Goal: Task Accomplishment & Management: Manage account settings

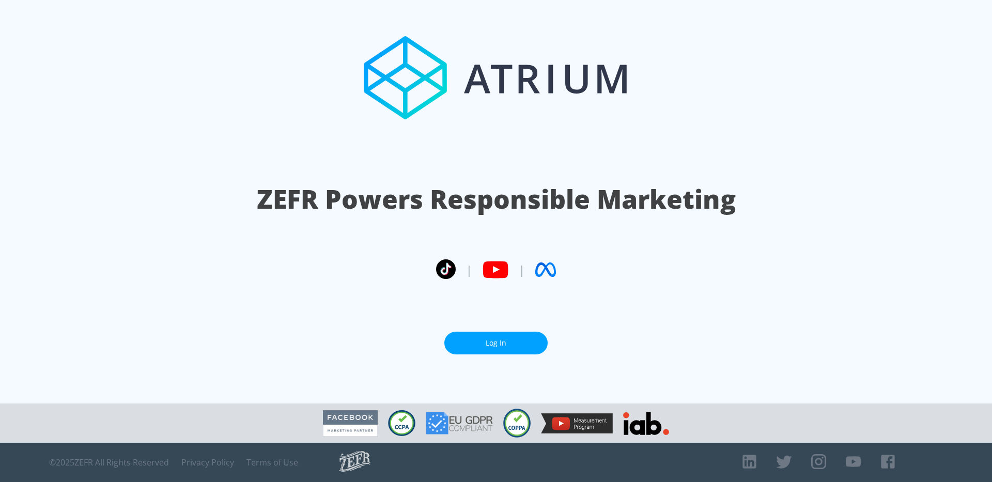
click at [500, 335] on link "Log In" at bounding box center [495, 343] width 103 height 23
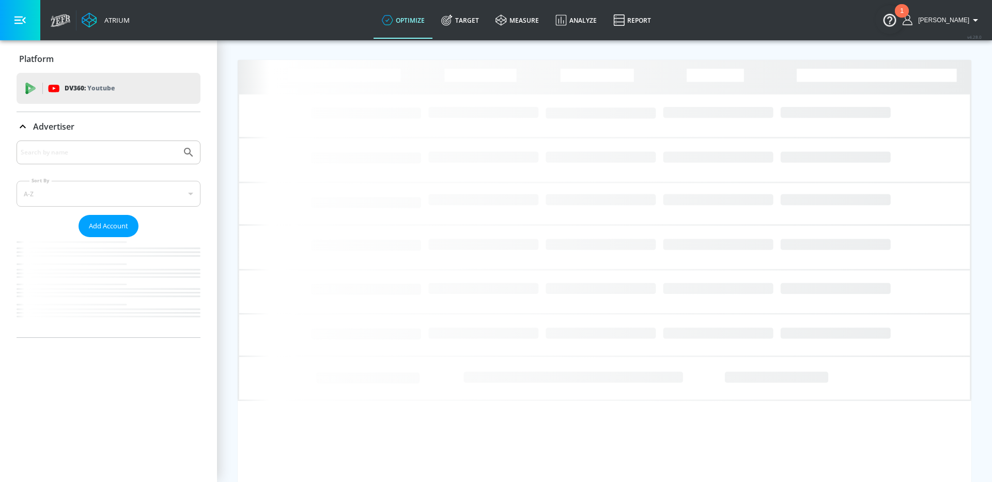
click at [107, 149] on input "Search by name" at bounding box center [99, 152] width 156 height 13
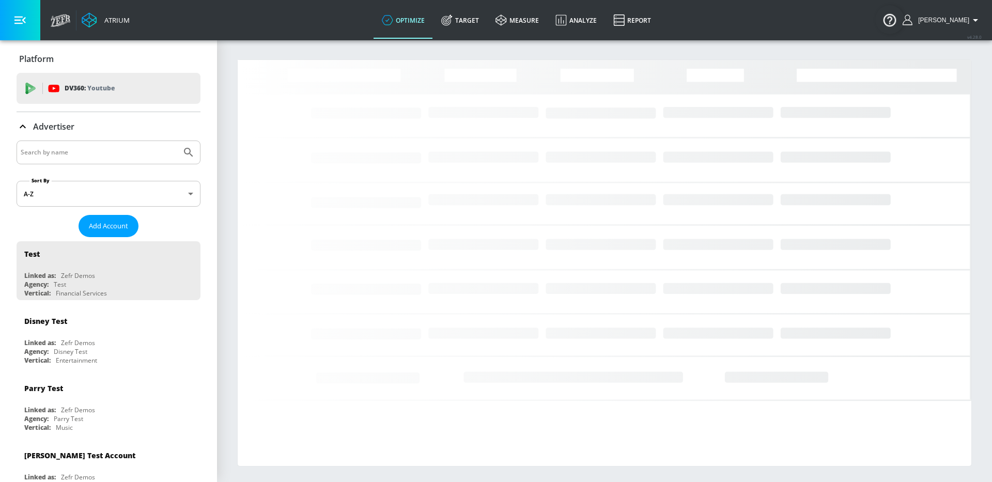
click at [93, 154] on input "Search by name" at bounding box center [99, 152] width 156 height 13
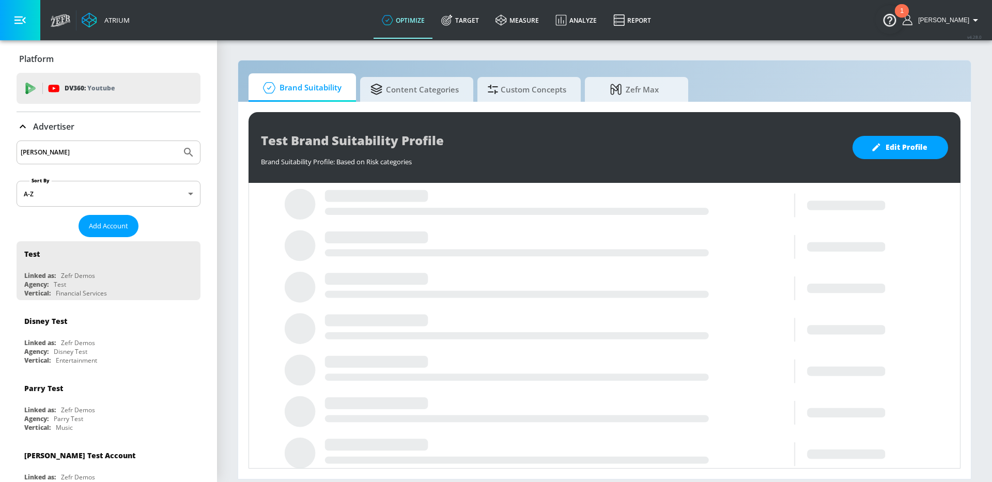
click at [177, 141] on button "Submit Search" at bounding box center [188, 152] width 23 height 23
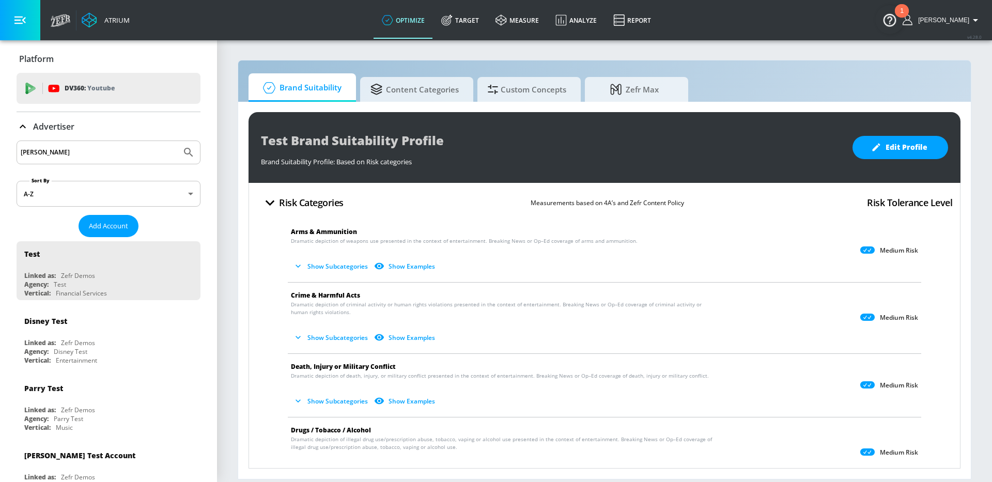
click at [95, 154] on input "mote" at bounding box center [99, 152] width 156 height 13
type input "moet"
click at [177, 141] on button "Submit Search" at bounding box center [188, 152] width 23 height 23
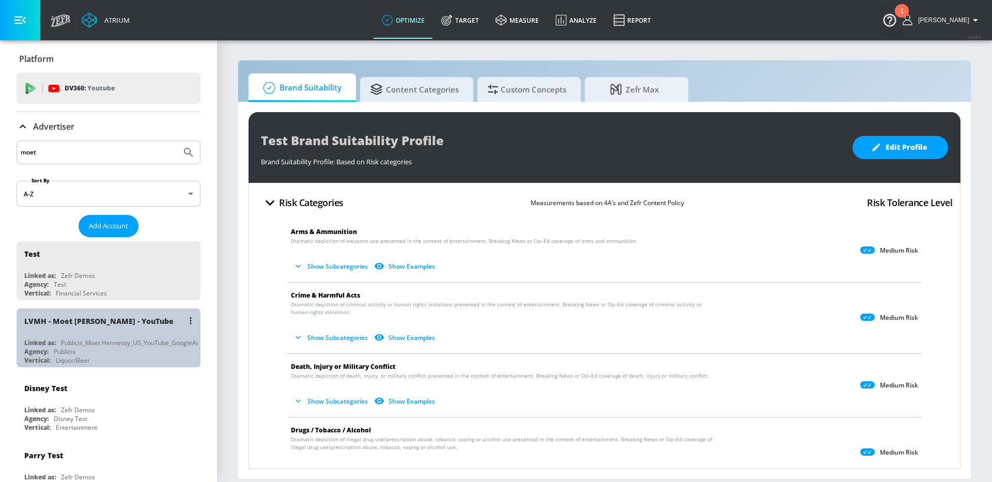
click at [123, 329] on div "LVMH - Moet [PERSON_NAME] - YouTube" at bounding box center [111, 320] width 174 height 25
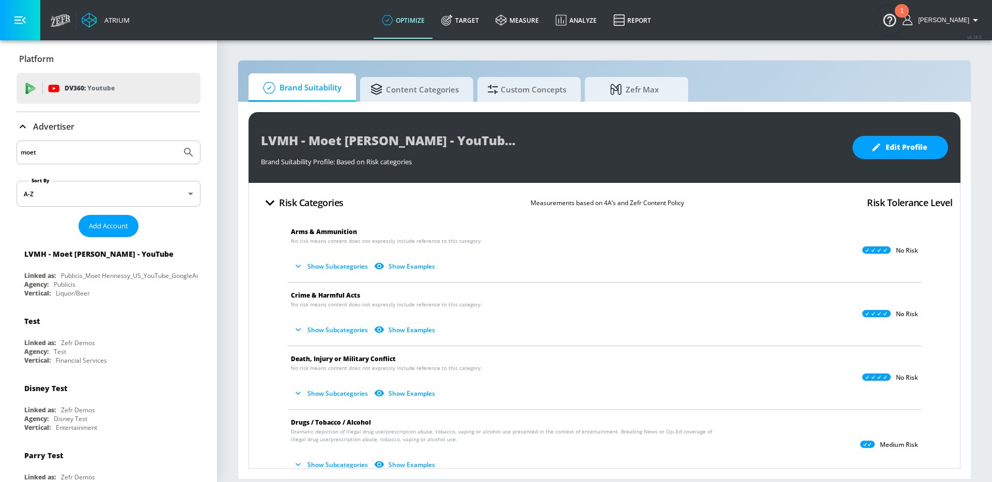
drag, startPoint x: 633, startPoint y: 85, endPoint x: 659, endPoint y: 102, distance: 30.9
click at [633, 85] on span "Zefr Max" at bounding box center [634, 89] width 79 height 25
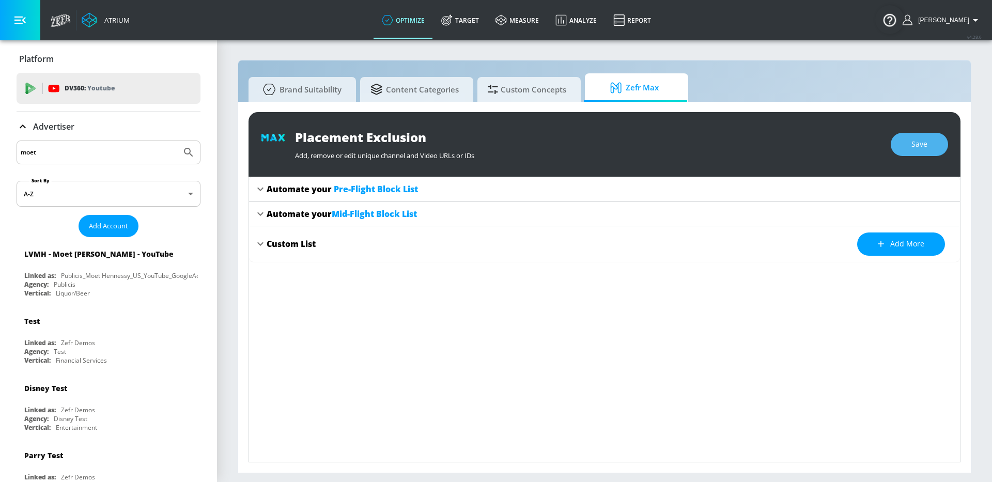
click at [921, 149] on span "Save" at bounding box center [919, 144] width 16 height 13
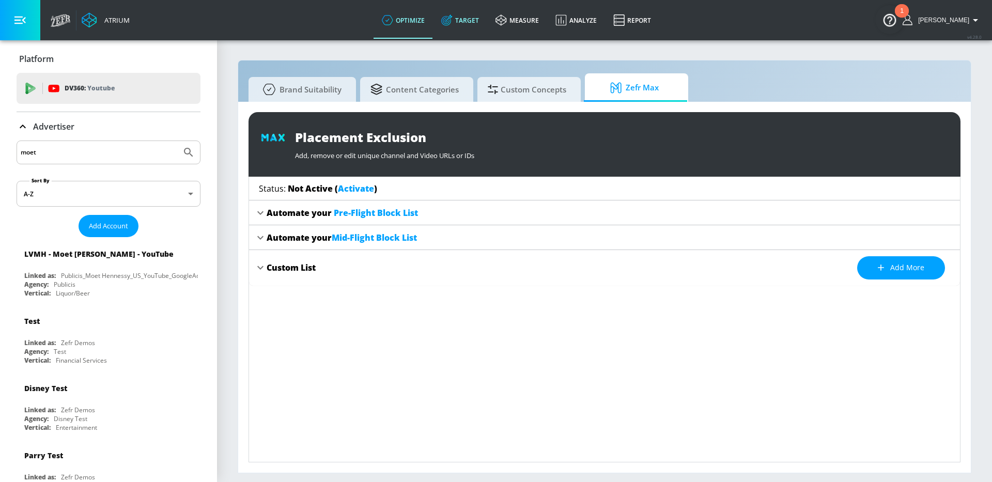
click at [487, 13] on link "Target" at bounding box center [460, 20] width 54 height 37
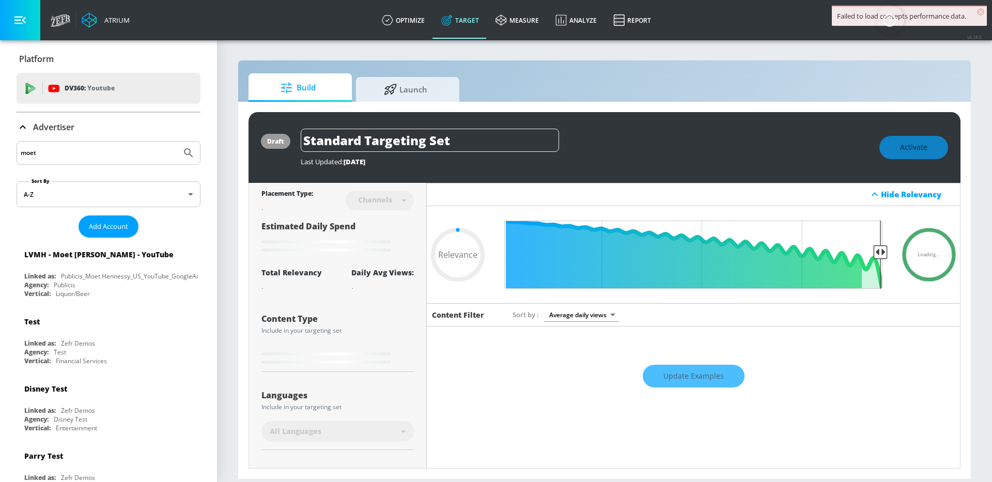
type input "0.05"
click at [391, 87] on icon at bounding box center [390, 87] width 13 height 11
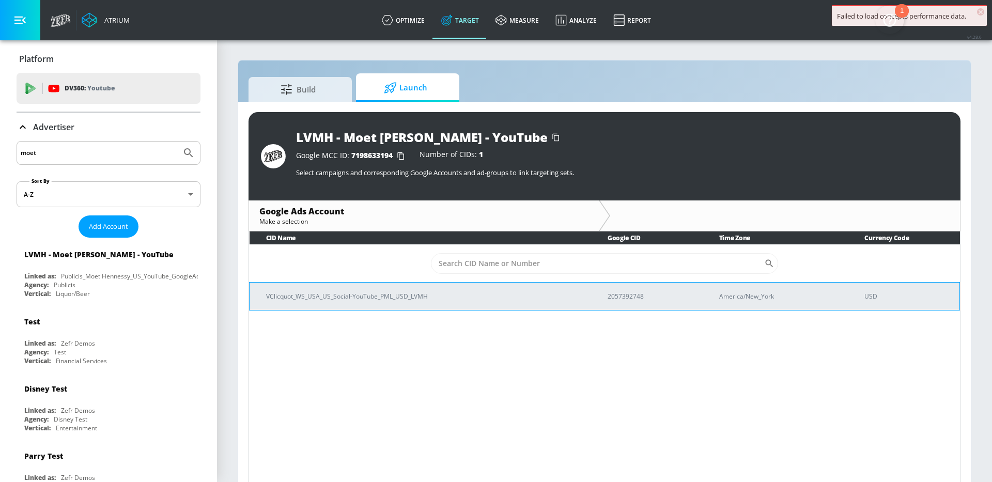
click at [427, 296] on p "VClicquot_WS_USA_US_Social-YouTube_PML_USD_LVMH" at bounding box center [424, 296] width 317 height 11
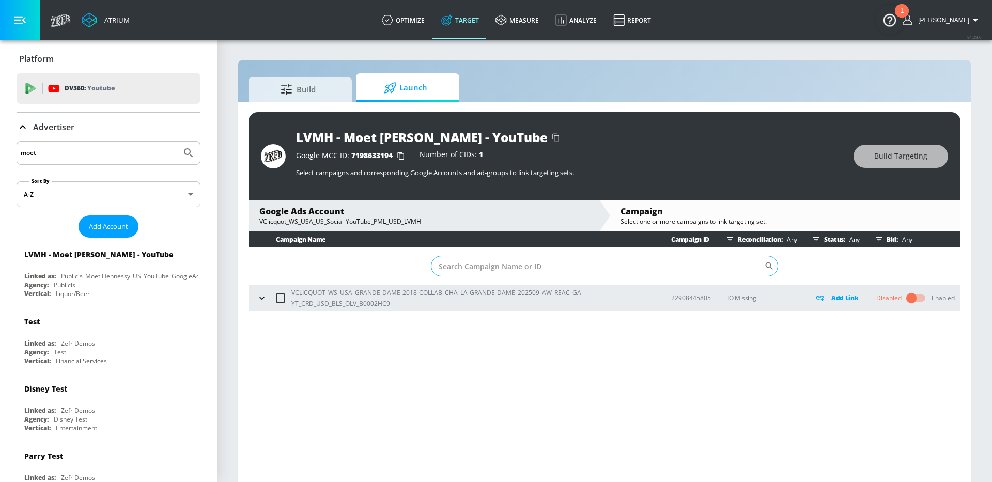
click at [548, 264] on input "Sort By" at bounding box center [597, 266] width 333 height 21
paste input "22908445805"
type input "22908445805"
click at [265, 297] on icon "button" at bounding box center [262, 298] width 10 height 10
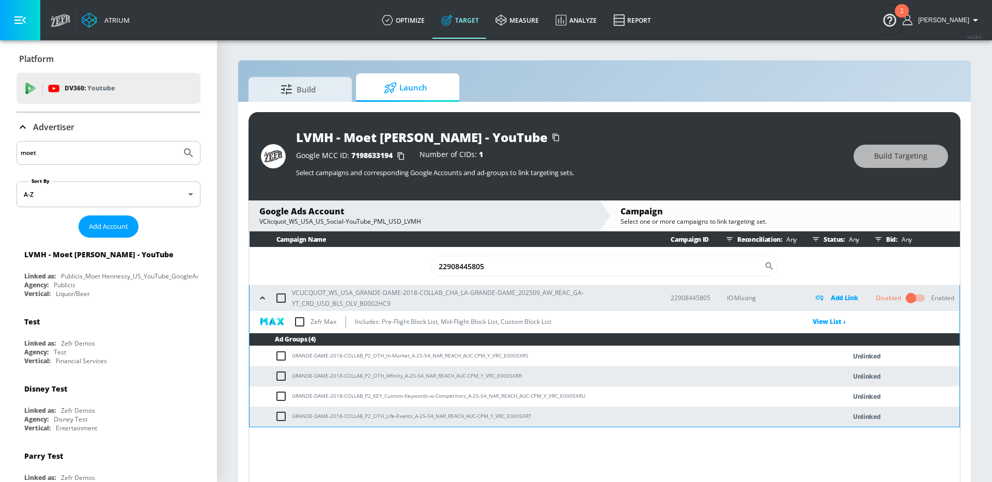
click at [302, 323] on input "checkbox" at bounding box center [300, 322] width 22 height 22
checkbox input "true"
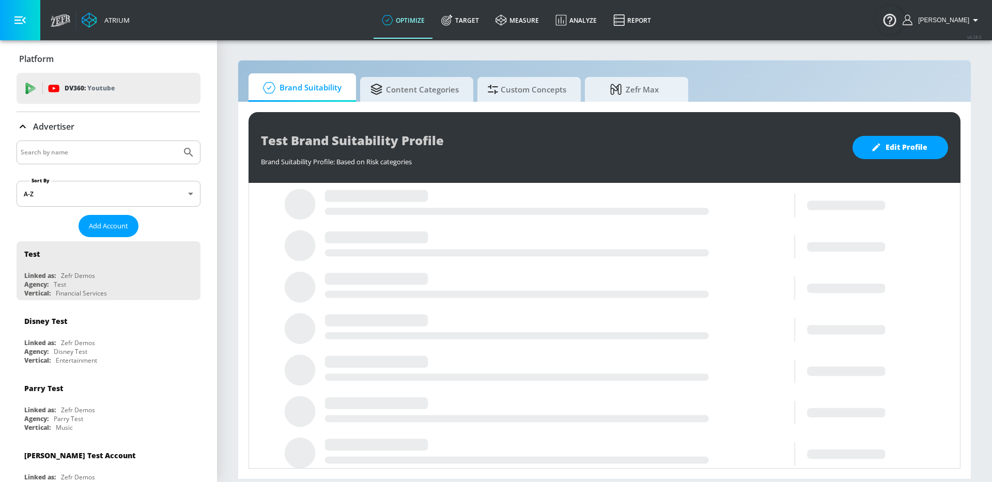
click at [102, 154] on input "Search by name" at bounding box center [99, 152] width 156 height 13
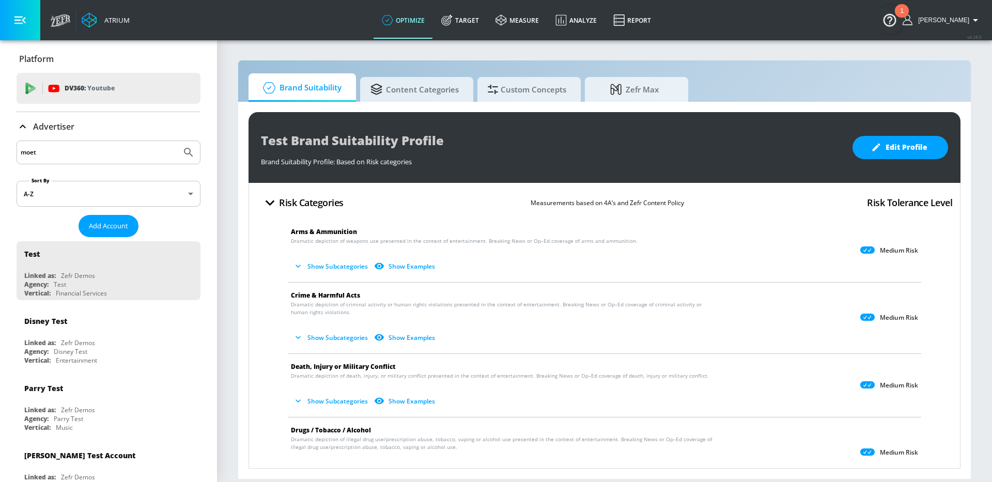
type input "moet"
click at [177, 141] on button "Submit Search" at bounding box center [188, 152] width 23 height 23
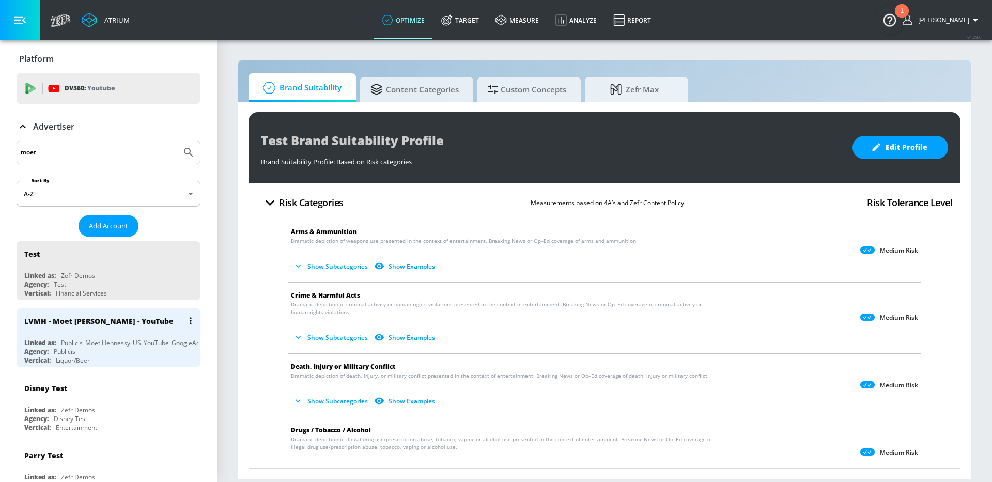
click at [153, 357] on div "Vertical: Liquor/Beer" at bounding box center [111, 360] width 174 height 9
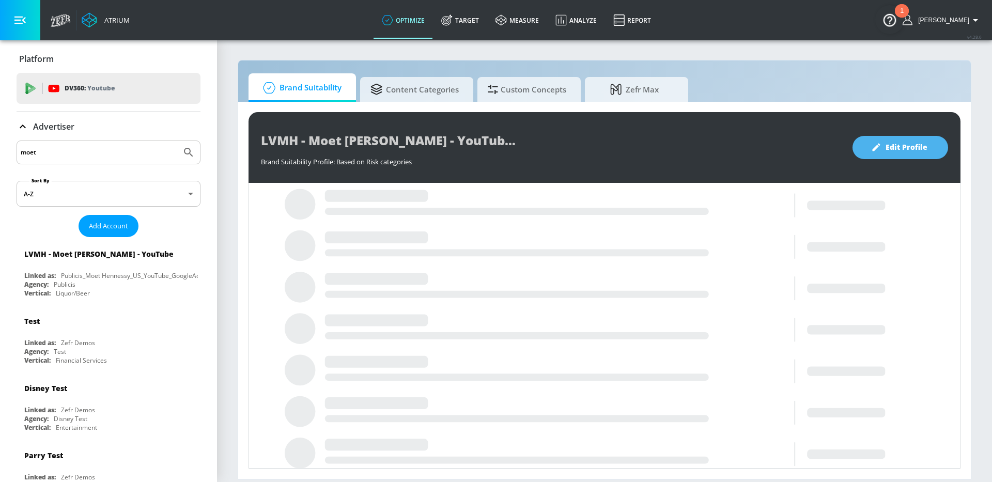
click at [879, 146] on icon "button" at bounding box center [876, 148] width 8 height 8
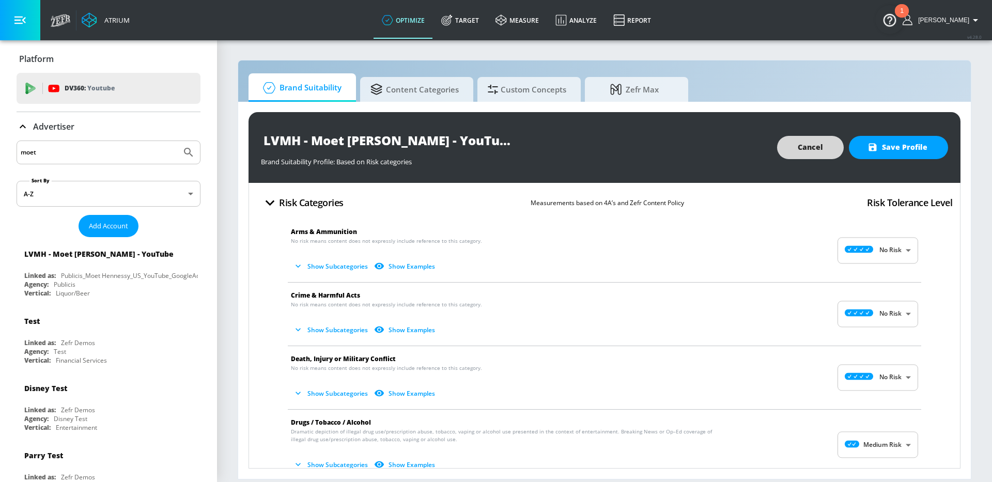
click at [889, 248] on body "Atrium optimize Target measure Analyze Report optimize Target measure Analyze R…" at bounding box center [496, 241] width 992 height 482
click at [880, 247] on div at bounding box center [496, 241] width 992 height 482
click at [322, 264] on button "Show Subcategories" at bounding box center [331, 266] width 81 height 17
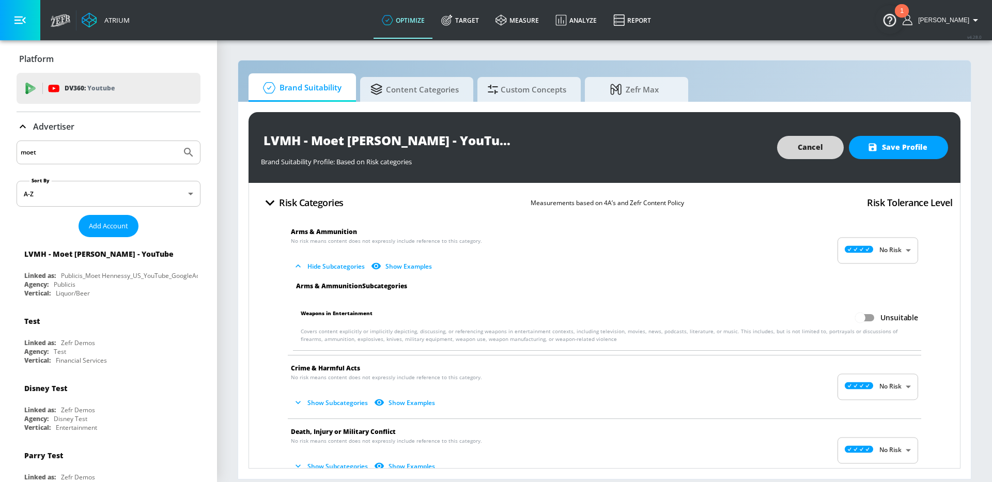
click at [867, 314] on input "Unsuitable" at bounding box center [859, 318] width 59 height 20
checkbox input "true"
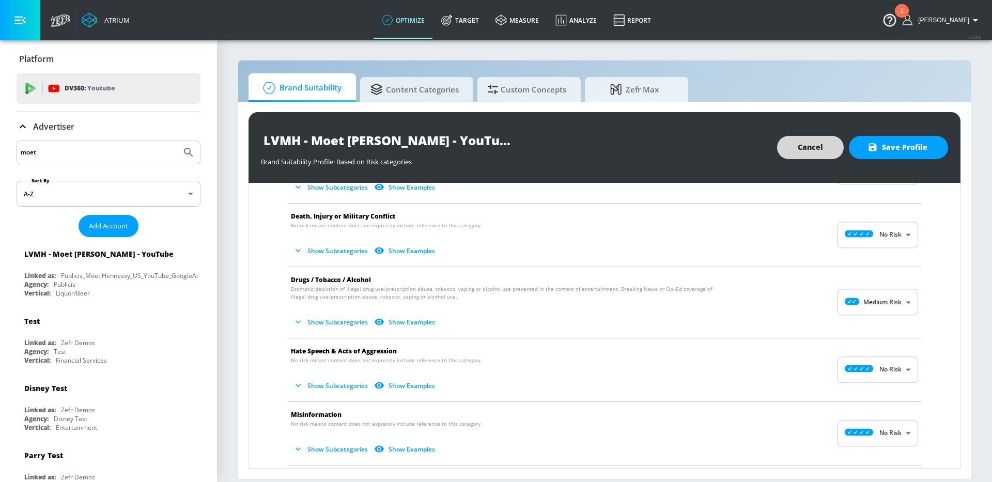
scroll to position [143, 0]
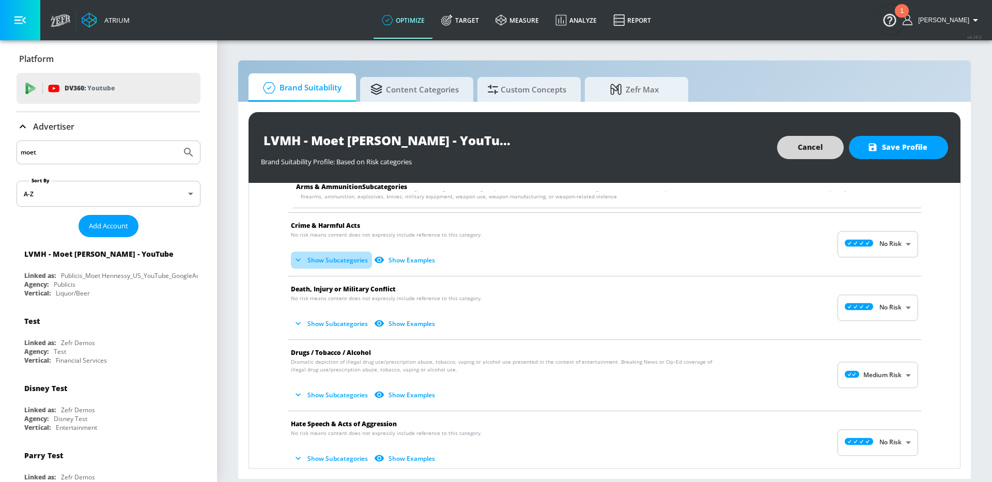
click at [341, 262] on button "Show Subcategories" at bounding box center [331, 260] width 81 height 17
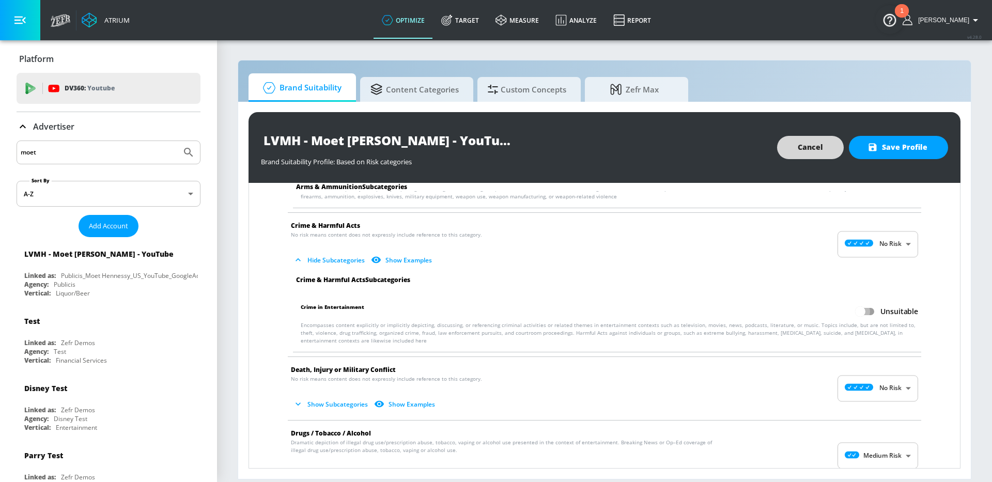
drag, startPoint x: 858, startPoint y: 312, endPoint x: 706, endPoint y: 329, distance: 153.3
click at [858, 312] on input "Unsuitable" at bounding box center [859, 312] width 59 height 20
checkbox input "true"
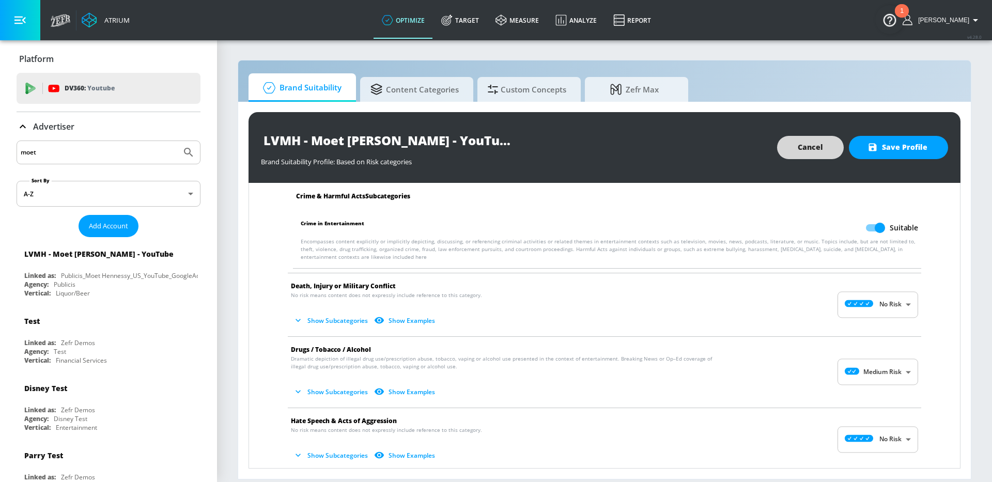
scroll to position [228, 0]
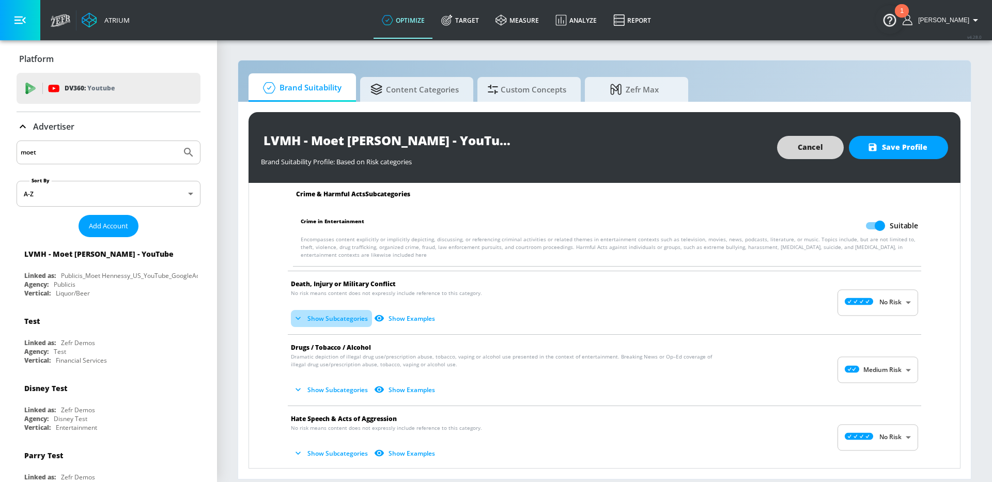
drag, startPoint x: 354, startPoint y: 316, endPoint x: 394, endPoint y: 316, distance: 40.3
click at [354, 316] on button "Show Subcategories" at bounding box center [331, 318] width 81 height 17
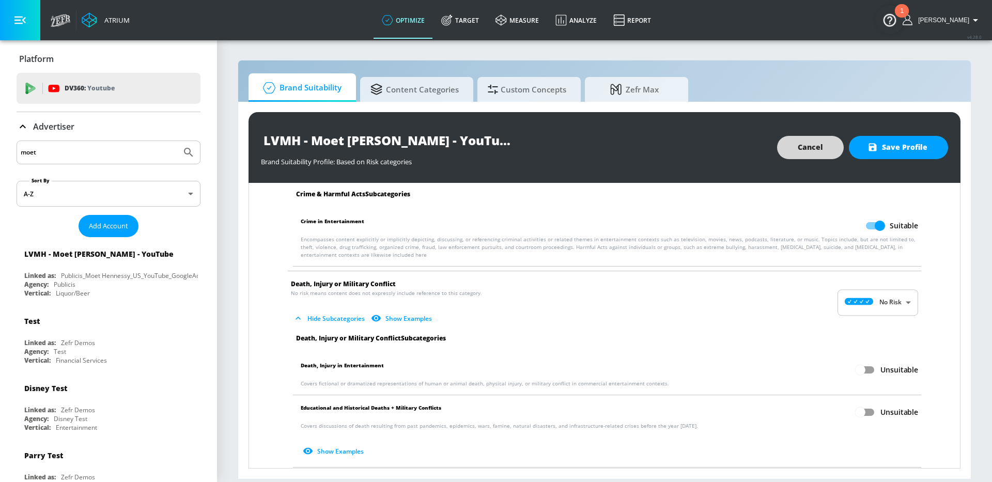
drag, startPoint x: 861, startPoint y: 366, endPoint x: 873, endPoint y: 404, distance: 40.5
click at [862, 367] on input "Unsuitable" at bounding box center [859, 370] width 59 height 20
checkbox input "true"
drag, startPoint x: 873, startPoint y: 408, endPoint x: 795, endPoint y: 362, distance: 90.5
click at [872, 408] on input "Unsuitable" at bounding box center [859, 412] width 59 height 20
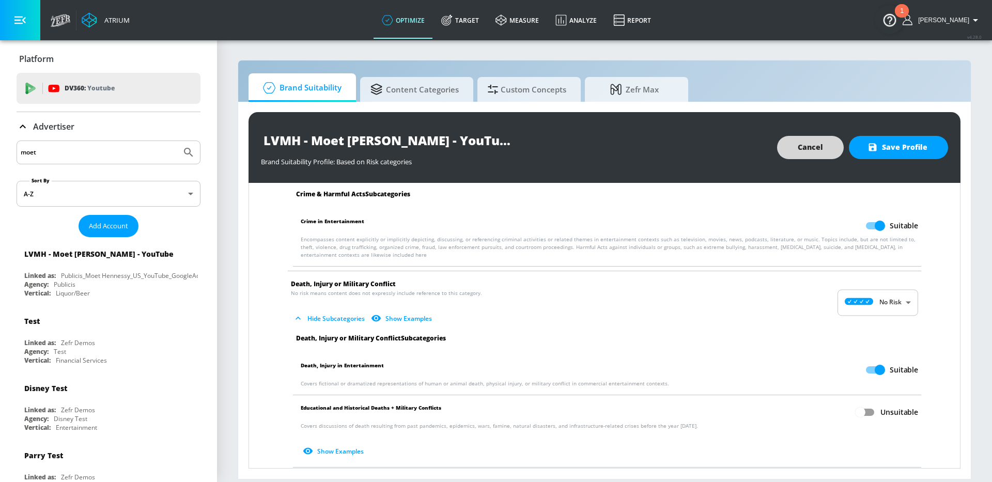
checkbox input "true"
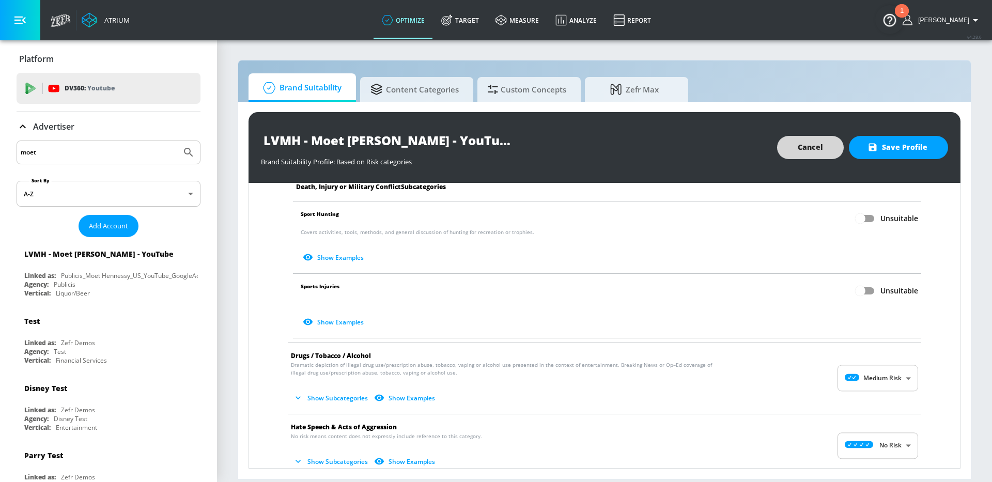
scroll to position [498, 0]
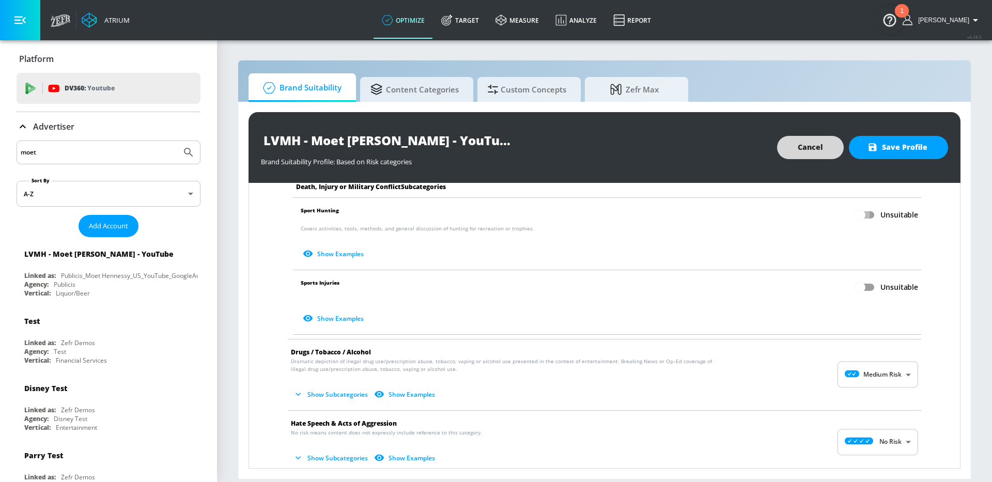
drag, startPoint x: 870, startPoint y: 217, endPoint x: 868, endPoint y: 239, distance: 21.3
click at [870, 218] on input "Unsuitable" at bounding box center [859, 215] width 59 height 20
checkbox input "true"
click at [869, 286] on input "Unsuitable" at bounding box center [859, 287] width 59 height 20
checkbox input "true"
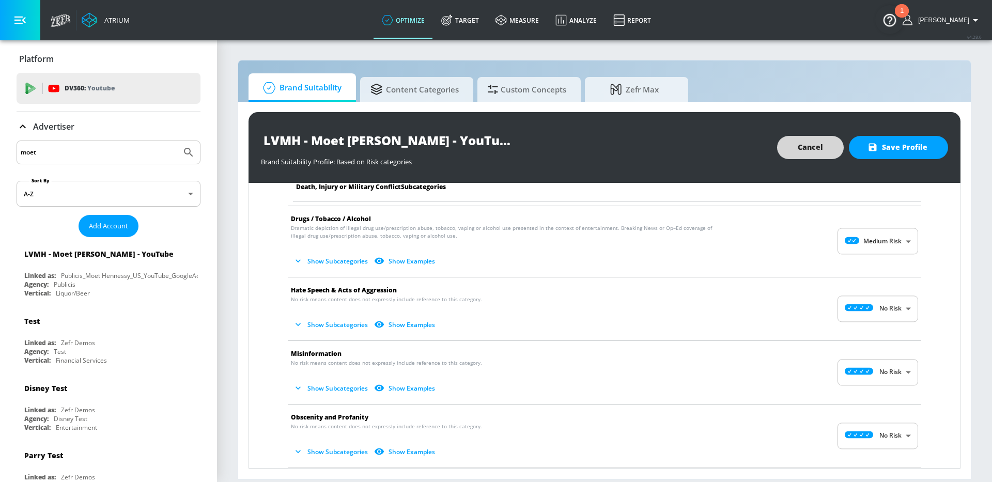
scroll to position [641, 0]
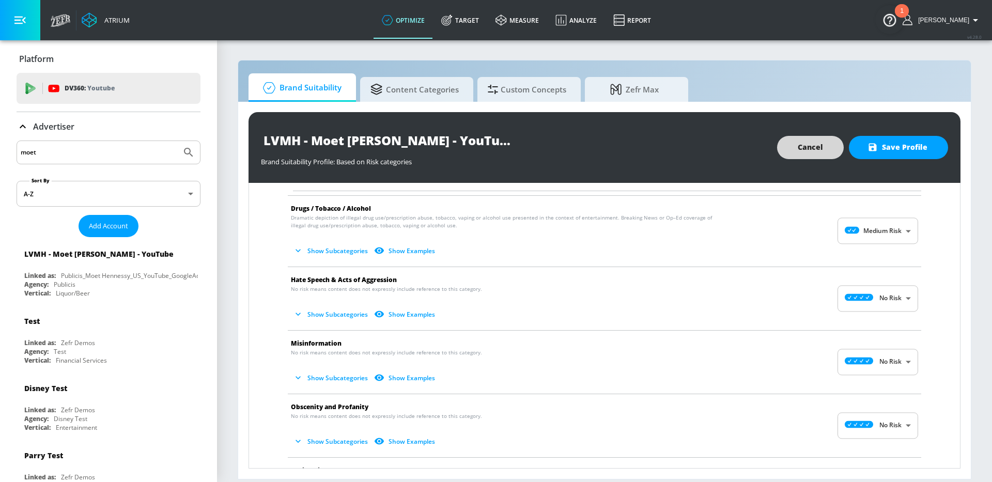
click at [316, 243] on p "Dramatic depiction of illegal drug use/prescription abuse, tobacco, vaping or a…" at bounding box center [596, 236] width 610 height 45
drag, startPoint x: 318, startPoint y: 248, endPoint x: 394, endPoint y: 254, distance: 76.7
click at [318, 248] on button "Show Subcategories" at bounding box center [331, 250] width 81 height 17
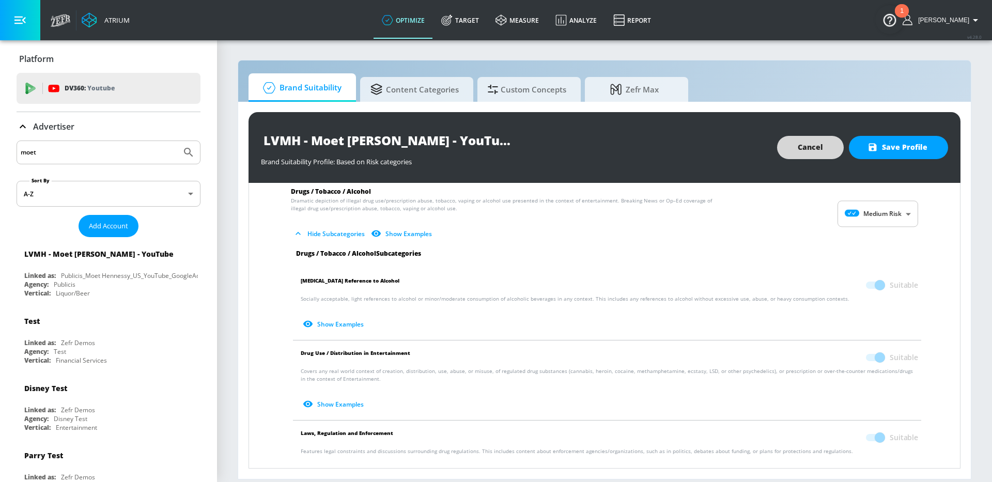
scroll to position [661, 0]
click at [881, 207] on body "Atrium optimize Target measure Analyze Report optimize Target measure Analyze R…" at bounding box center [496, 241] width 992 height 482
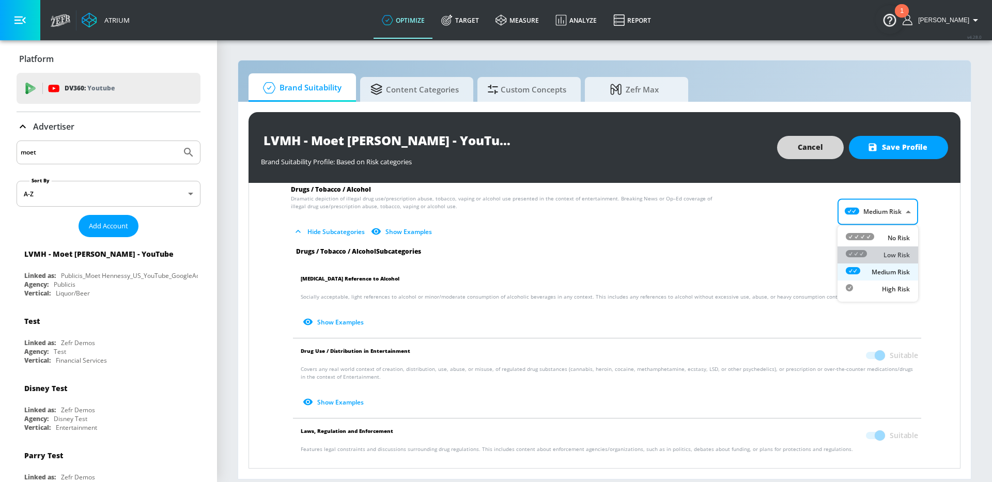
click at [874, 255] on div "Low Risk" at bounding box center [877, 254] width 64 height 11
type input "LOW"
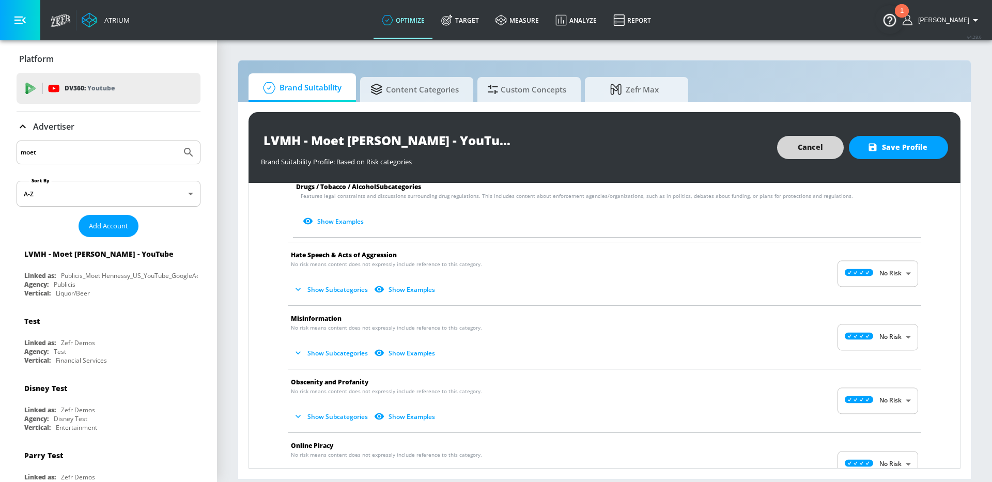
scroll to position [932, 0]
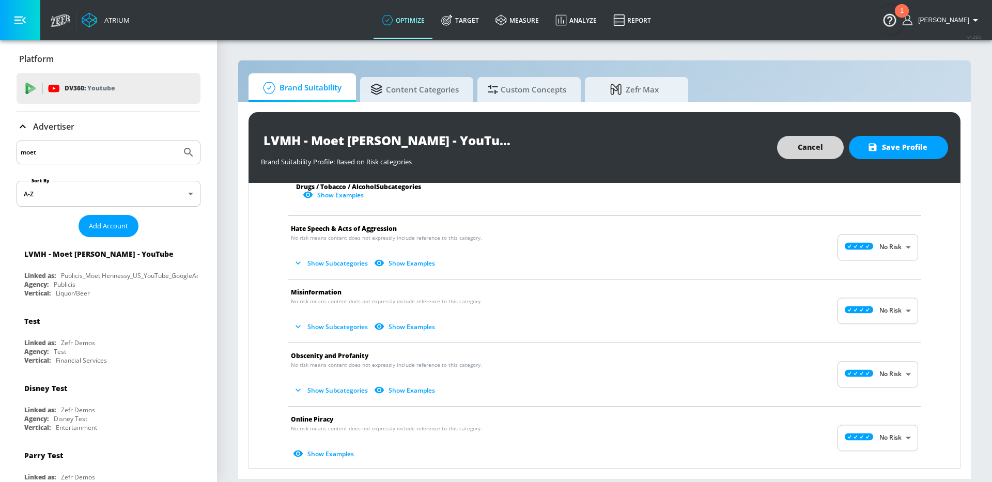
click at [324, 266] on button "Show Subcategories" at bounding box center [331, 263] width 81 height 17
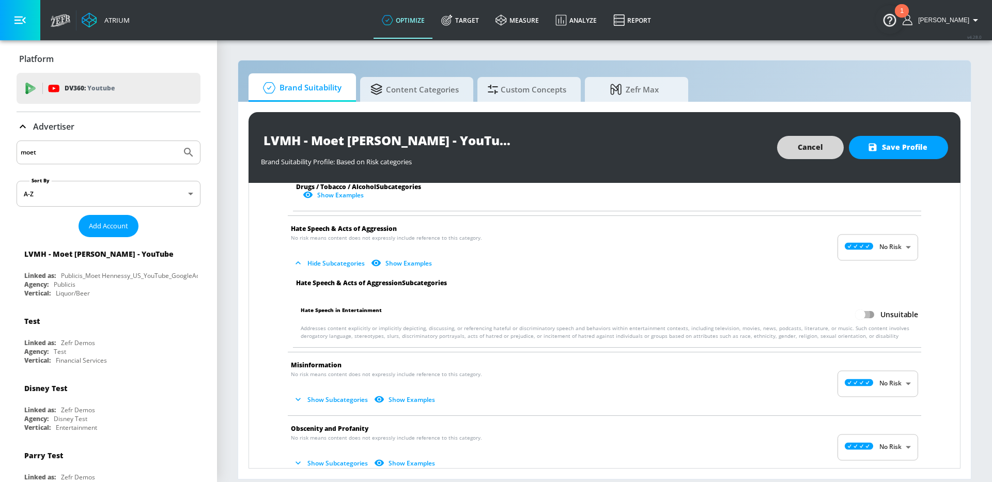
drag, startPoint x: 869, startPoint y: 316, endPoint x: 732, endPoint y: 309, distance: 137.5
click at [869, 316] on input "Unsuitable" at bounding box center [859, 315] width 59 height 20
checkbox input "true"
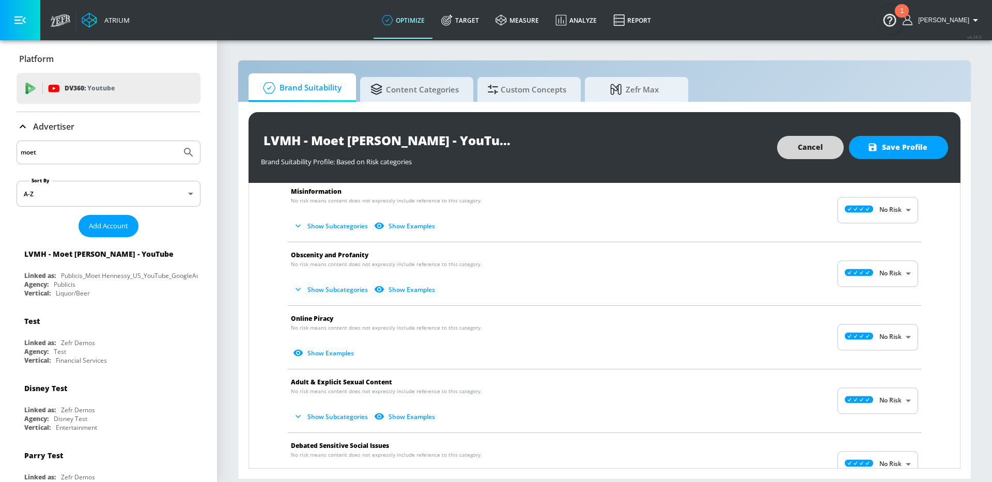
scroll to position [1124, 0]
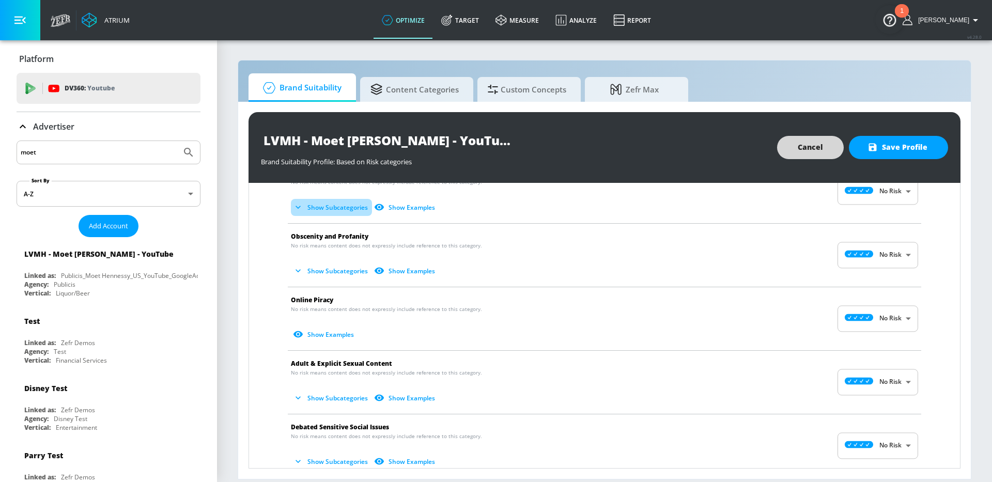
click at [337, 211] on button "Show Subcategories" at bounding box center [331, 207] width 81 height 17
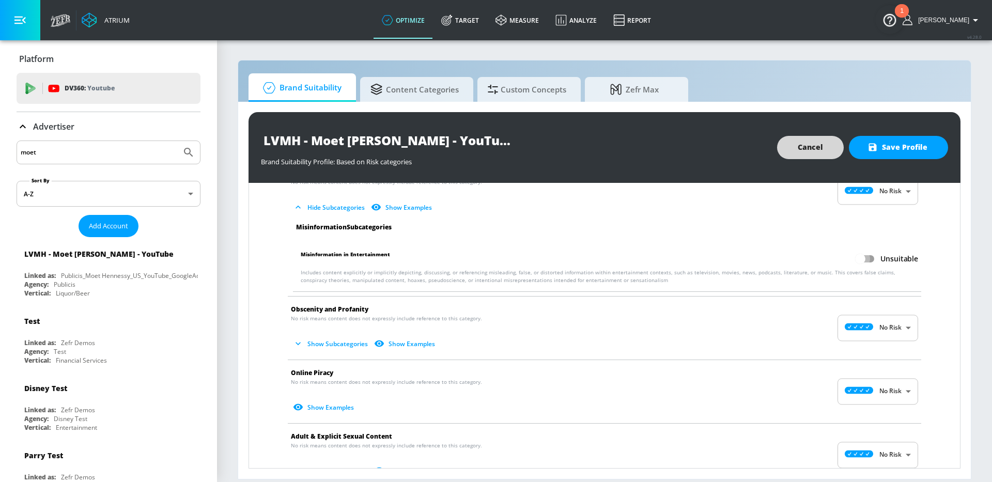
drag, startPoint x: 869, startPoint y: 259, endPoint x: 588, endPoint y: 338, distance: 292.4
click at [869, 260] on input "Unsuitable" at bounding box center [859, 259] width 59 height 20
checkbox input "true"
click at [311, 343] on button "Show Subcategories" at bounding box center [331, 343] width 81 height 17
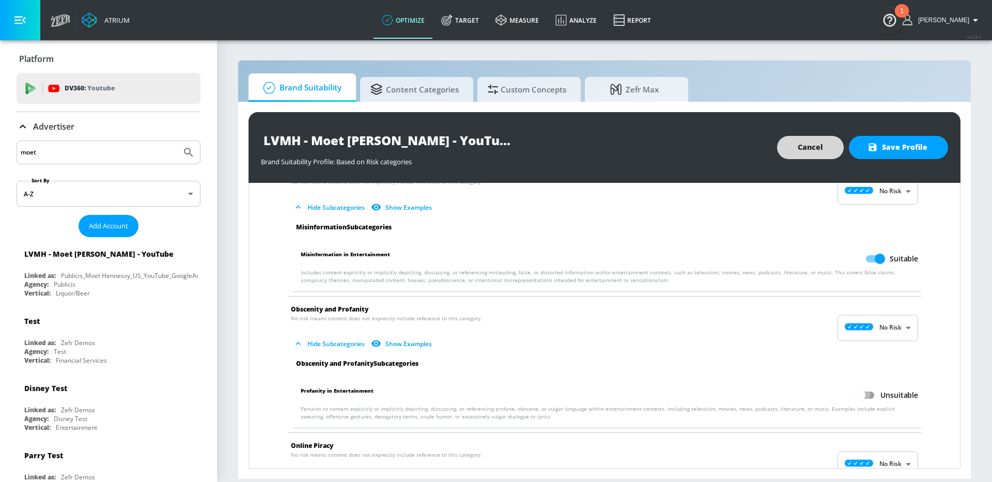
drag, startPoint x: 867, startPoint y: 397, endPoint x: 749, endPoint y: 349, distance: 127.0
click at [867, 397] on input "Unsuitable" at bounding box center [859, 395] width 59 height 20
checkbox input "true"
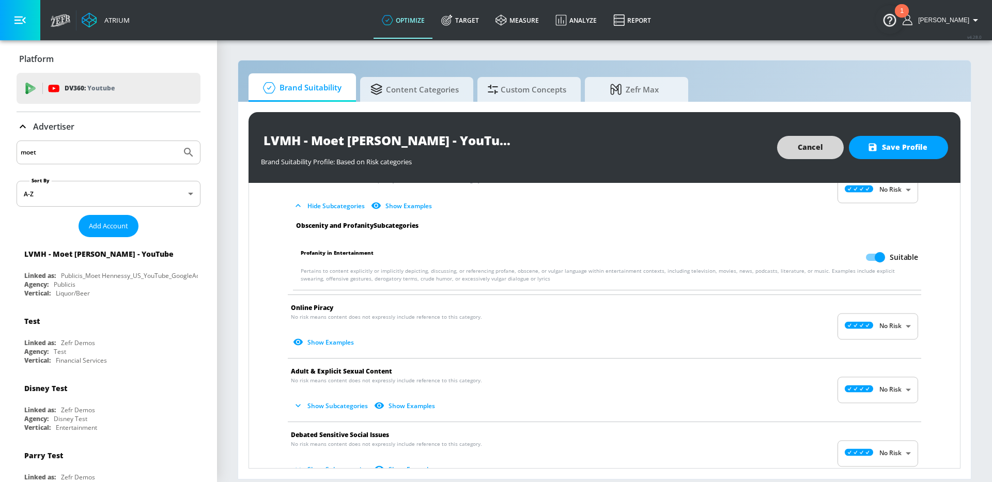
scroll to position [1263, 0]
click at [330, 340] on button "Show Examples" at bounding box center [324, 341] width 67 height 17
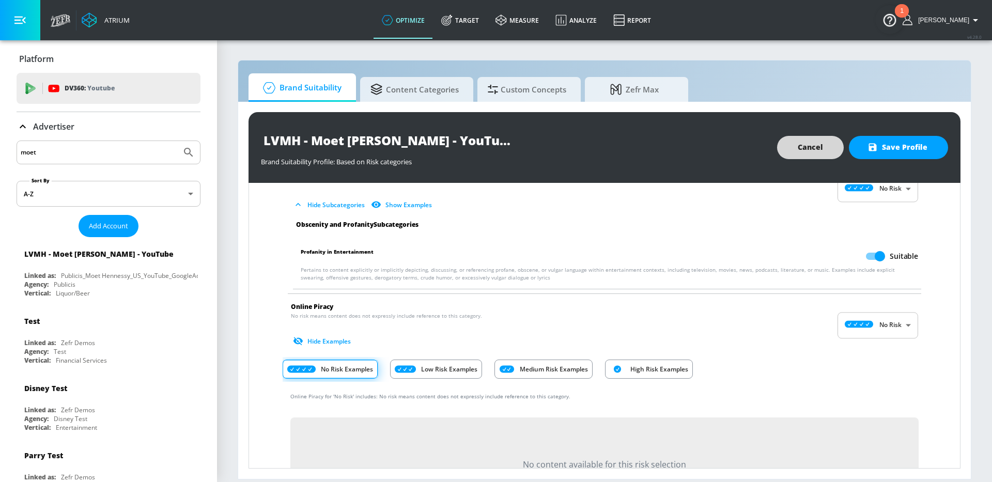
click at [320, 343] on button "Hide Examples" at bounding box center [323, 341] width 64 height 17
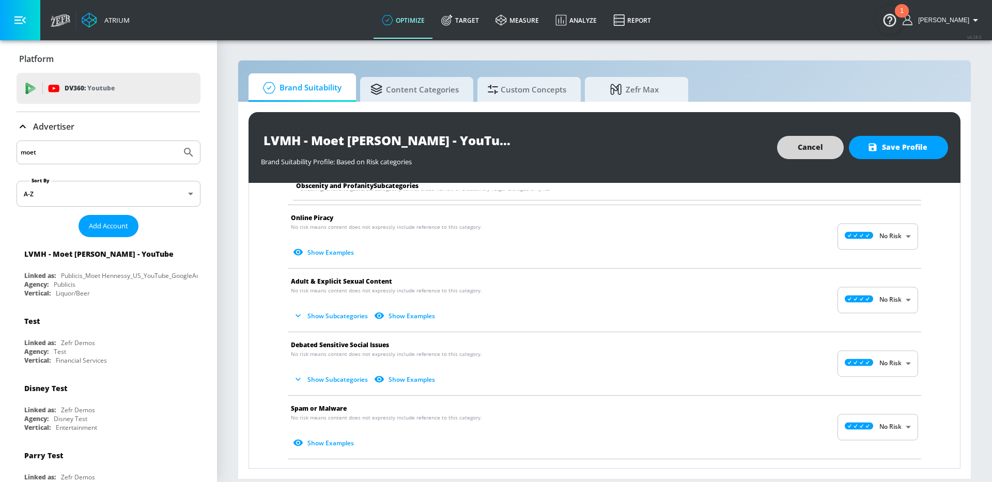
scroll to position [1362, 0]
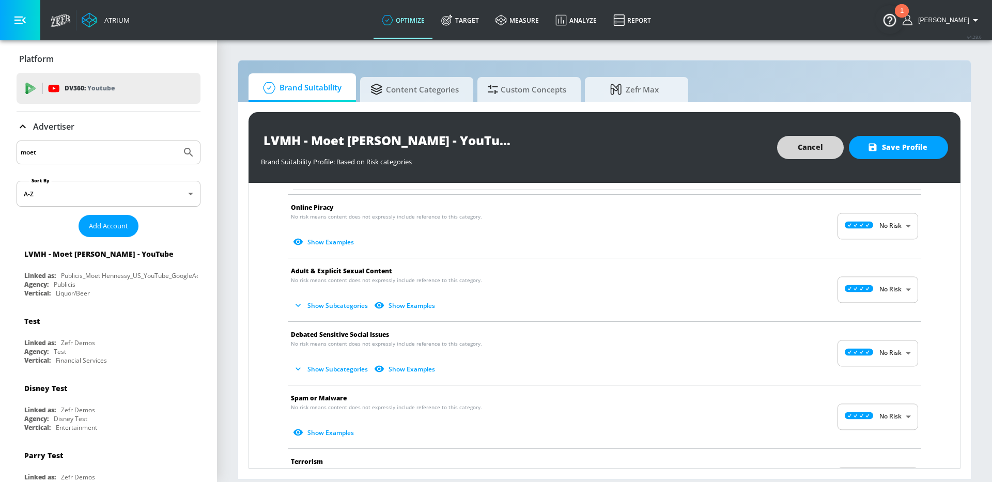
click at [322, 311] on button "Show Subcategories" at bounding box center [331, 305] width 81 height 17
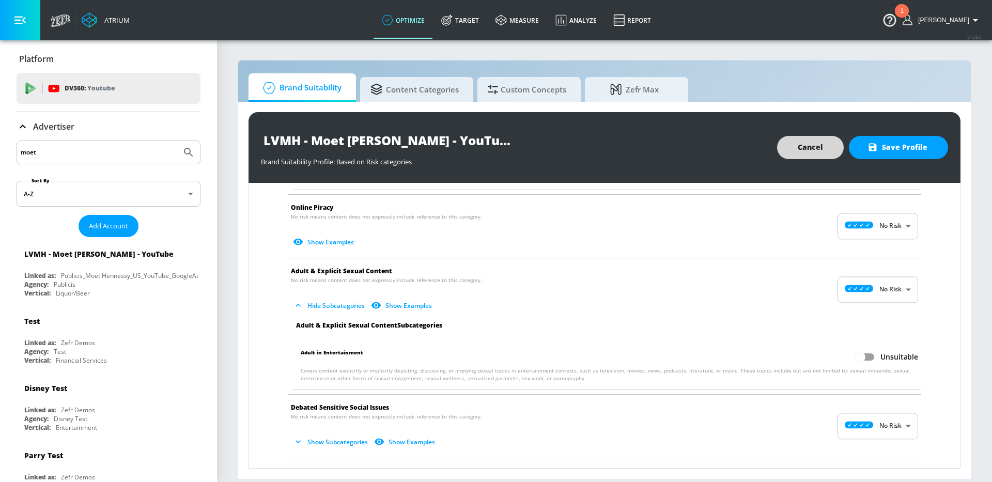
drag, startPoint x: 863, startPoint y: 354, endPoint x: 932, endPoint y: 355, distance: 68.7
click at [863, 354] on input "Unsuitable" at bounding box center [859, 357] width 59 height 20
checkbox input "true"
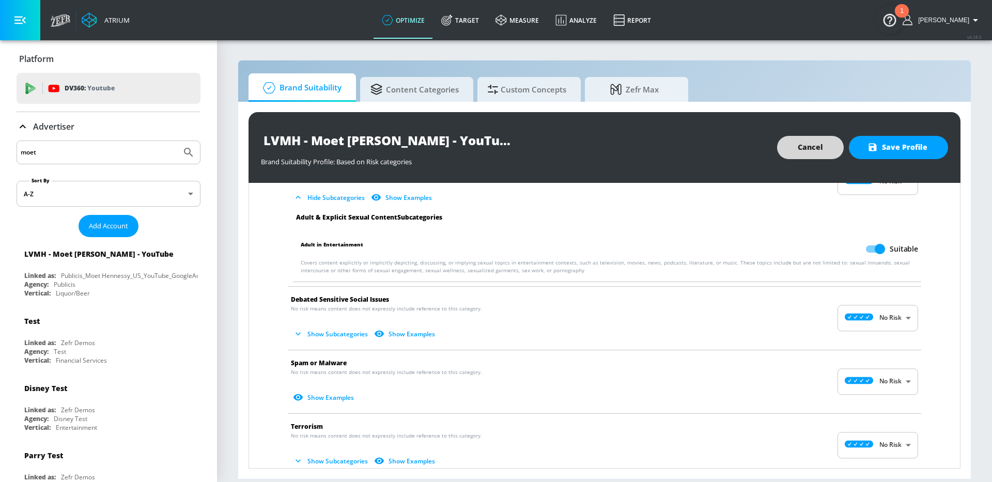
scroll to position [1485, 0]
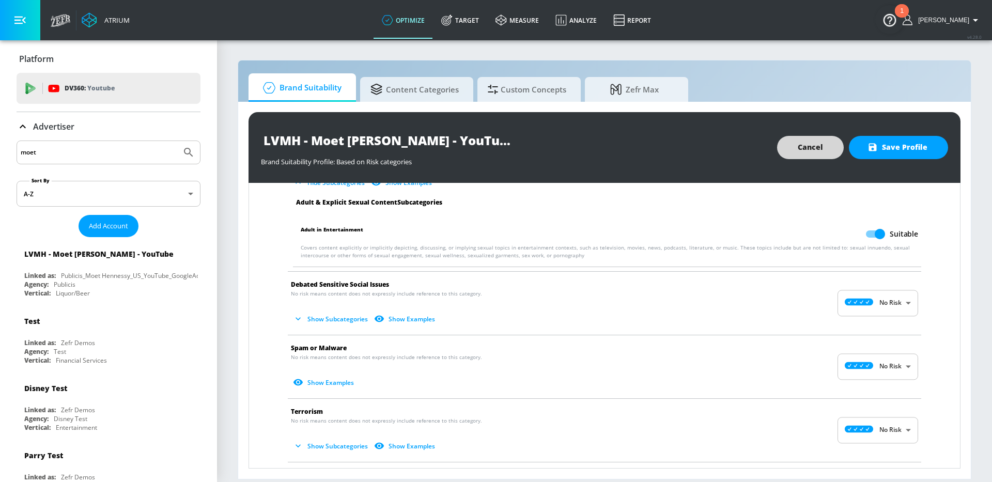
click at [344, 323] on button "Show Subcategories" at bounding box center [331, 318] width 81 height 17
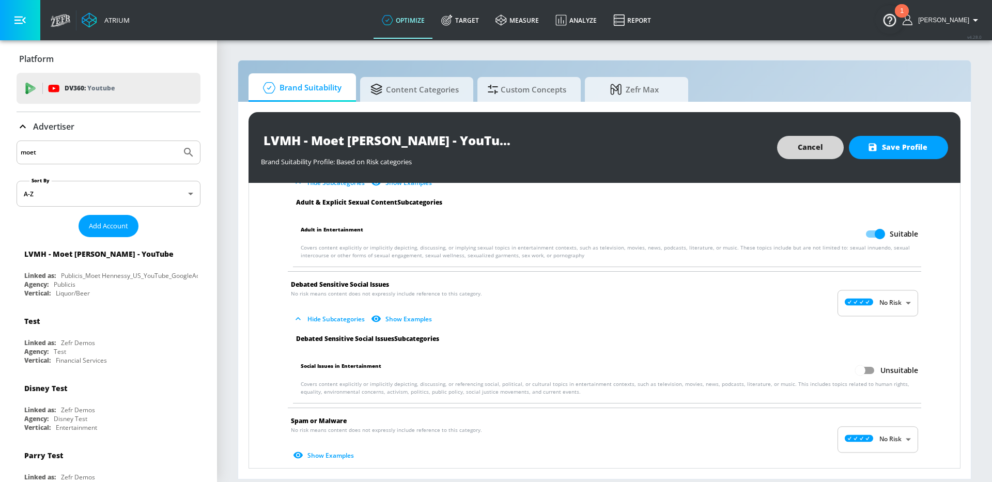
click at [861, 368] on input "Unsuitable" at bounding box center [859, 370] width 59 height 20
checkbox input "true"
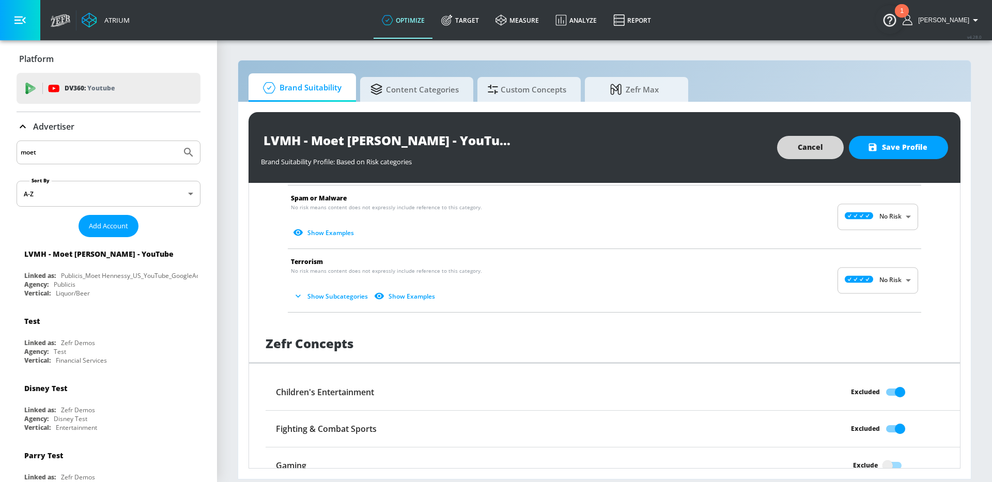
scroll to position [1742, 0]
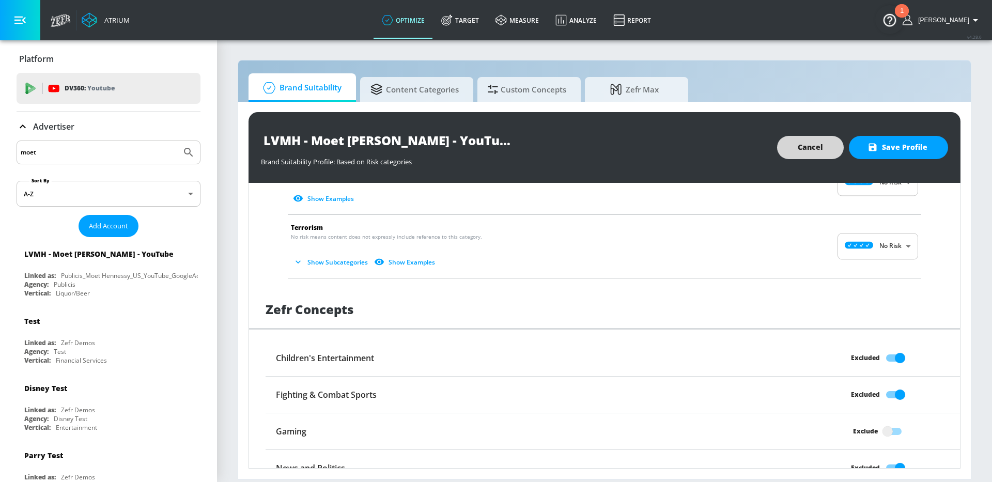
click at [338, 262] on button "Show Subcategories" at bounding box center [331, 262] width 81 height 17
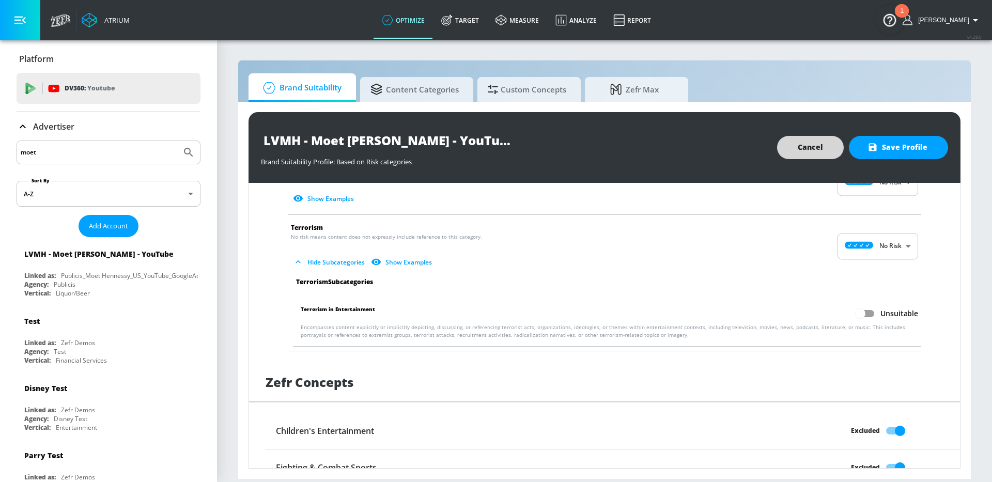
drag, startPoint x: 864, startPoint y: 315, endPoint x: 857, endPoint y: 315, distance: 7.2
click at [864, 314] on input "Unsuitable" at bounding box center [859, 314] width 59 height 20
checkbox input "true"
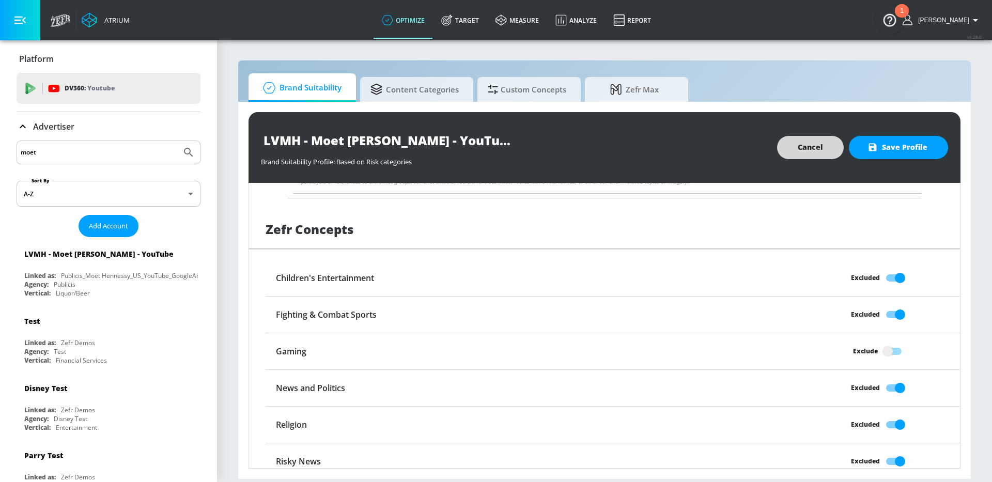
scroll to position [1906, 0]
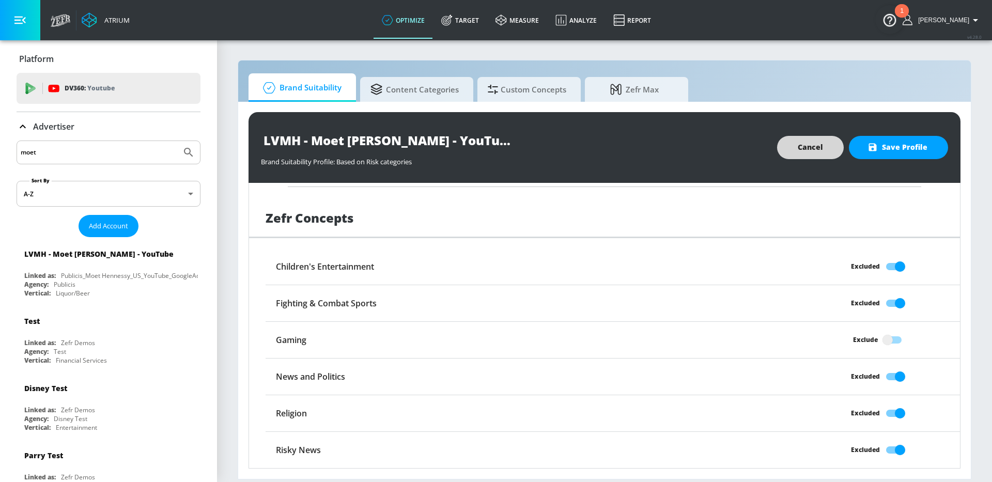
click at [899, 154] on button "Save Profile" at bounding box center [898, 147] width 99 height 23
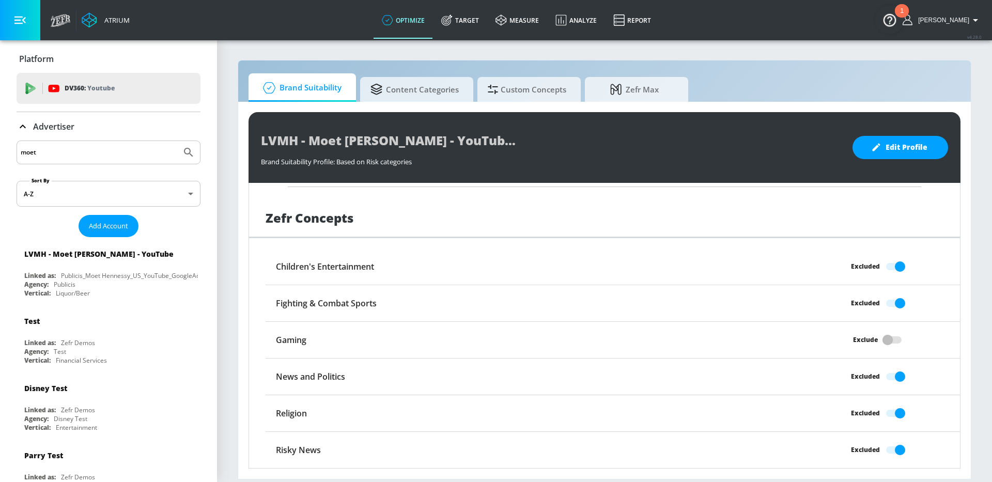
click at [128, 156] on input "moet" at bounding box center [99, 152] width 156 height 13
click at [177, 141] on button "Submit Search" at bounding box center [188, 152] width 23 height 23
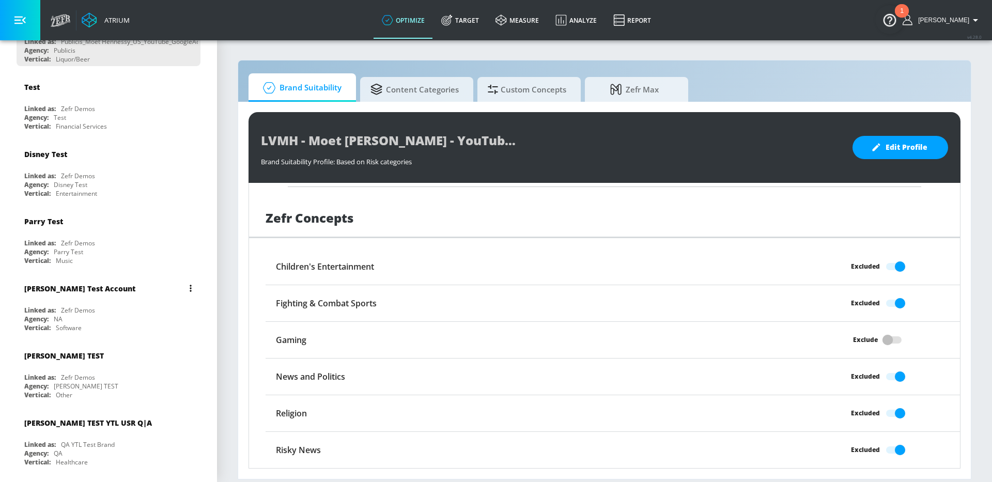
scroll to position [0, 0]
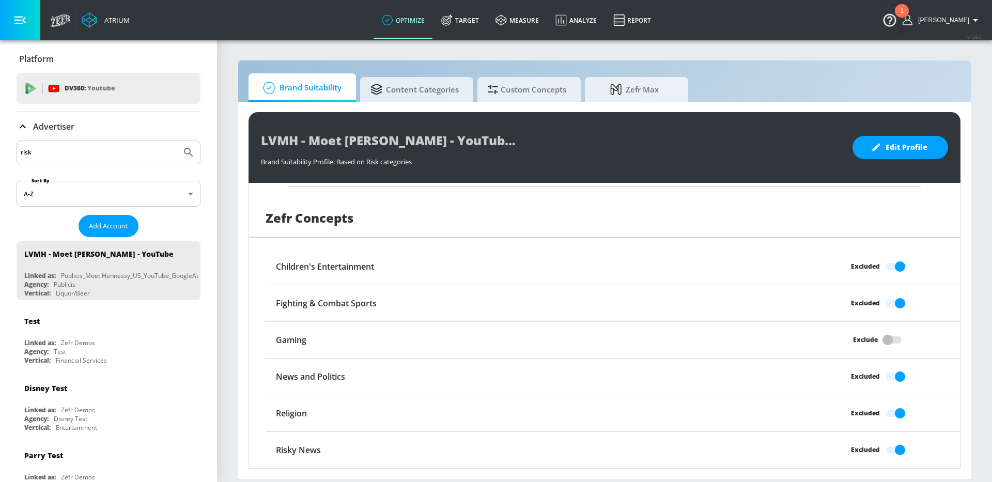
drag, startPoint x: 56, startPoint y: 153, endPoint x: 0, endPoint y: 145, distance: 56.3
type input "block"
click at [177, 141] on button "Submit Search" at bounding box center [188, 152] width 23 height 23
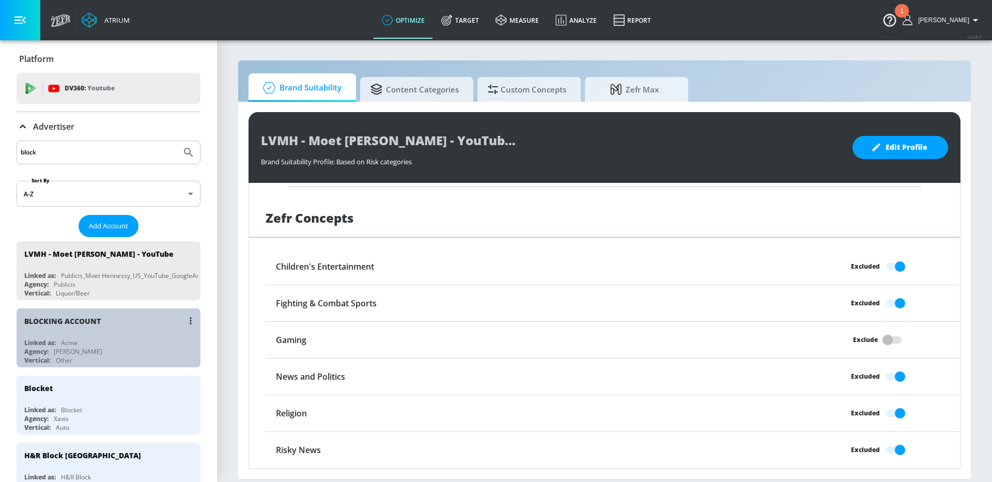
click at [142, 339] on div "Linked as: Acme" at bounding box center [111, 342] width 174 height 9
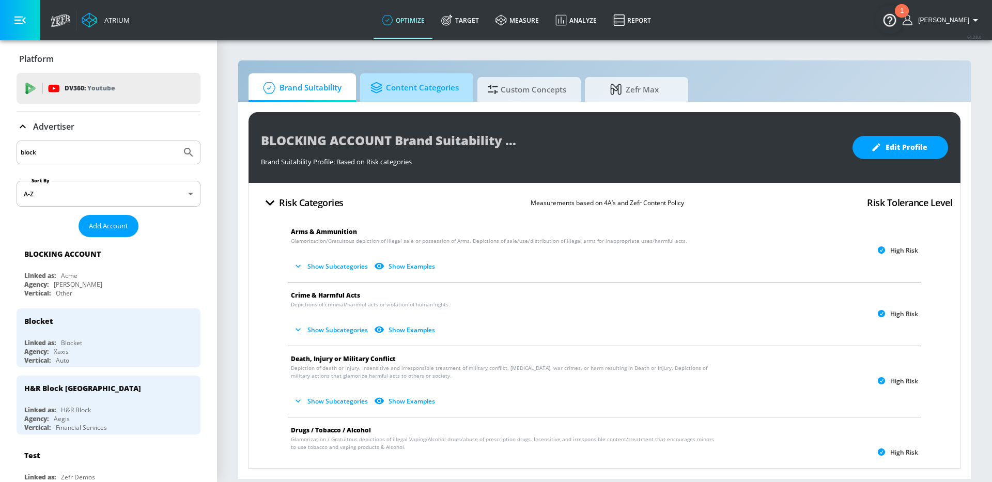
click at [440, 91] on span "Content Categories" at bounding box center [414, 87] width 88 height 25
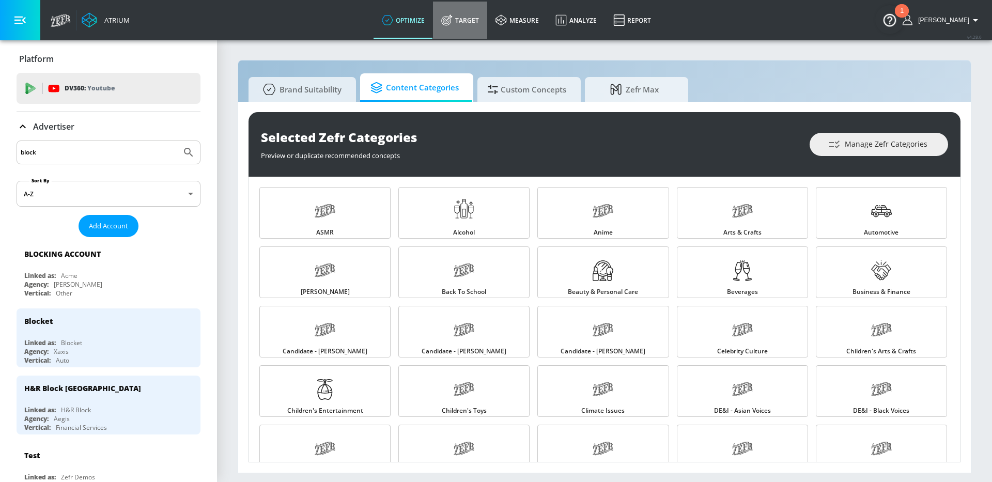
drag, startPoint x: 479, startPoint y: 25, endPoint x: 120, endPoint y: 37, distance: 359.1
click at [479, 25] on link "Target" at bounding box center [460, 20] width 54 height 37
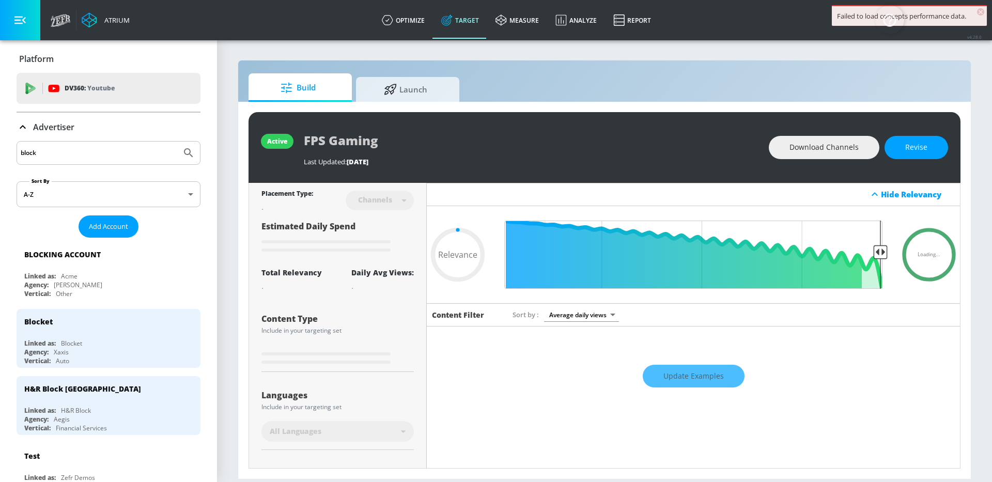
click at [24, 128] on icon at bounding box center [23, 127] width 6 height 4
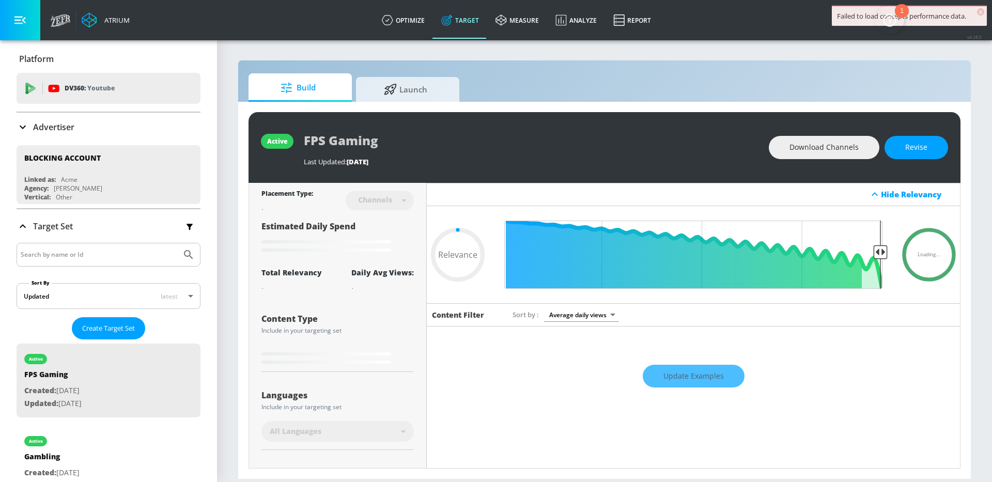
type input "0.73"
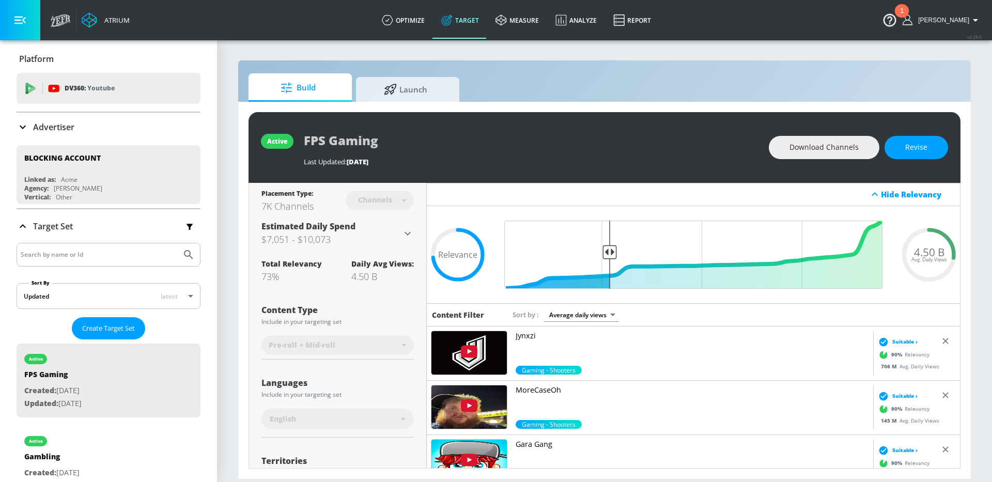
click at [852, 145] on span "Download Channels" at bounding box center [823, 147] width 69 height 13
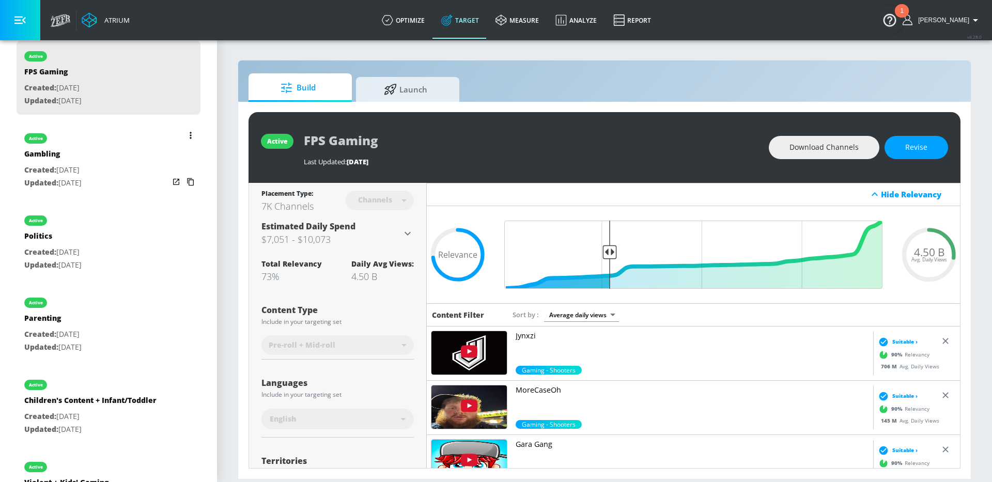
scroll to position [320, 0]
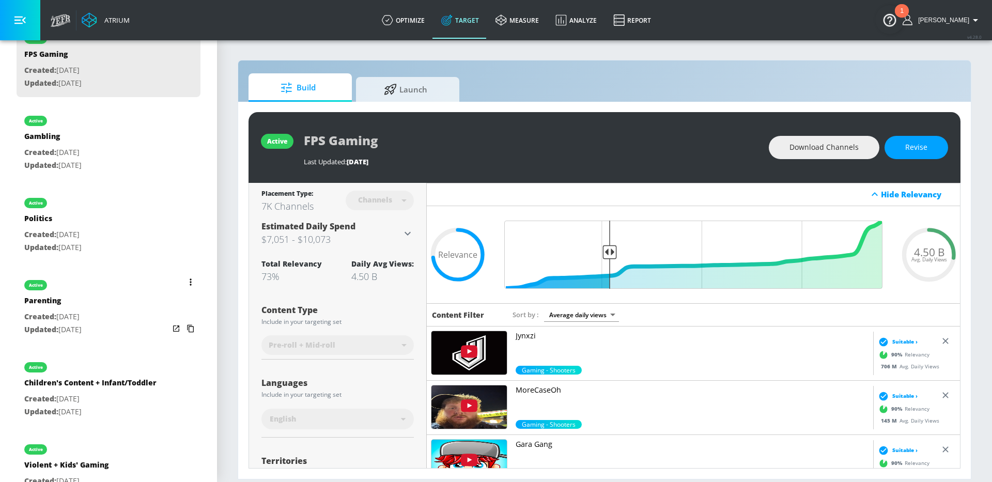
click at [129, 310] on div "active Parenting Created: Jul. 10, 2025 Updated: Jul. 10, 2025" at bounding box center [109, 307] width 184 height 74
type input "Parenting"
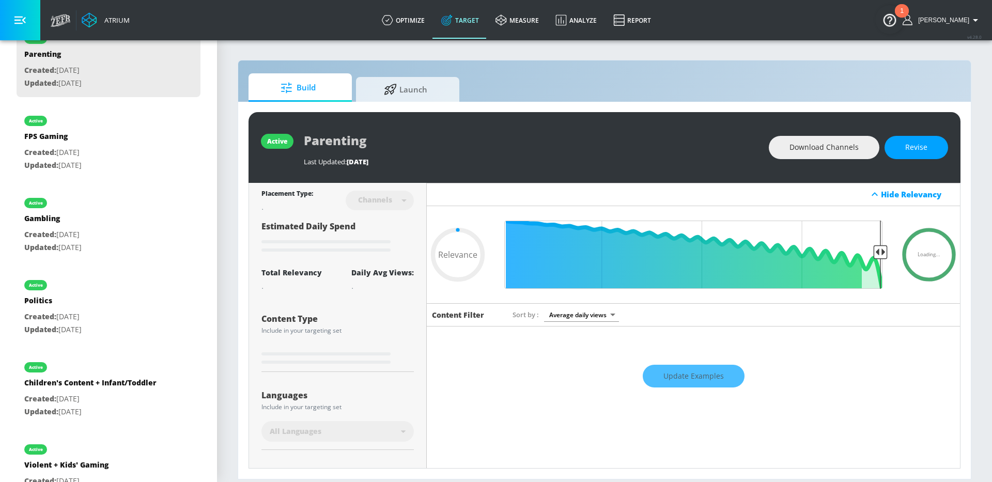
type input "0.72"
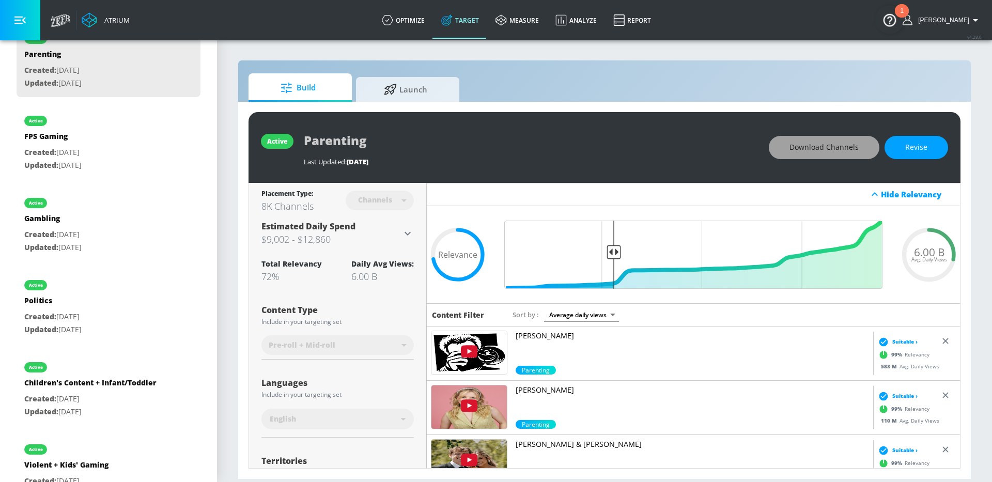
click at [819, 149] on span "Download Channels" at bounding box center [823, 147] width 69 height 13
click at [149, 399] on p "Created: Jul. 10, 2025" at bounding box center [90, 399] width 132 height 13
type input "Children's Content + Infant/Toddler"
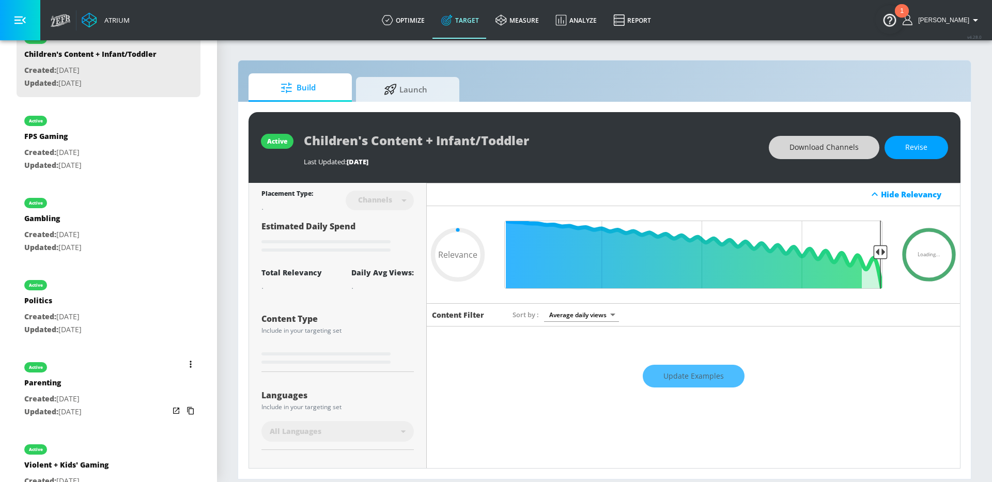
type input "0.72"
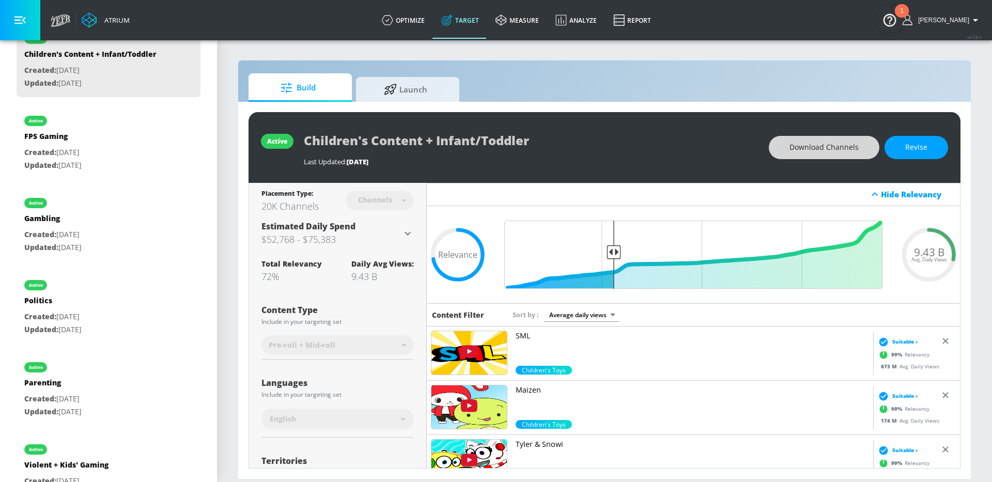
click at [812, 146] on span "Download Channels" at bounding box center [823, 147] width 69 height 13
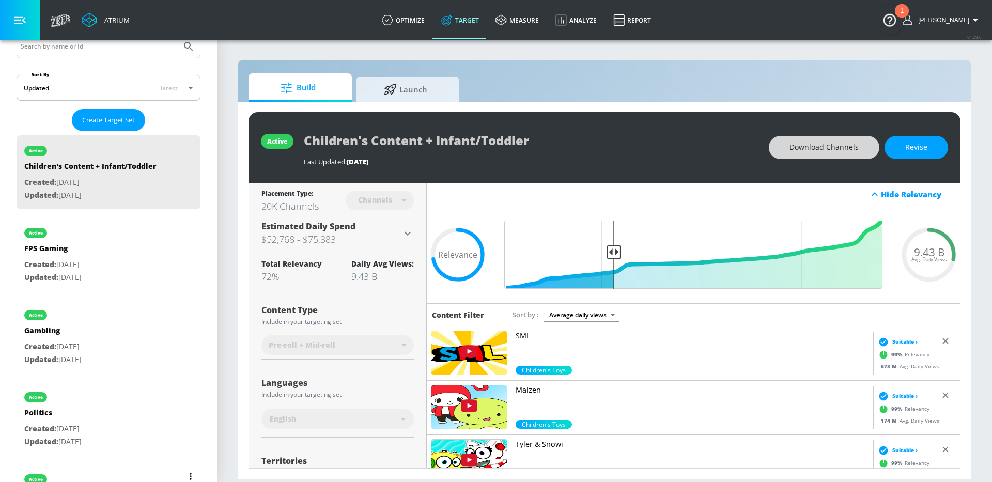
scroll to position [198, 0]
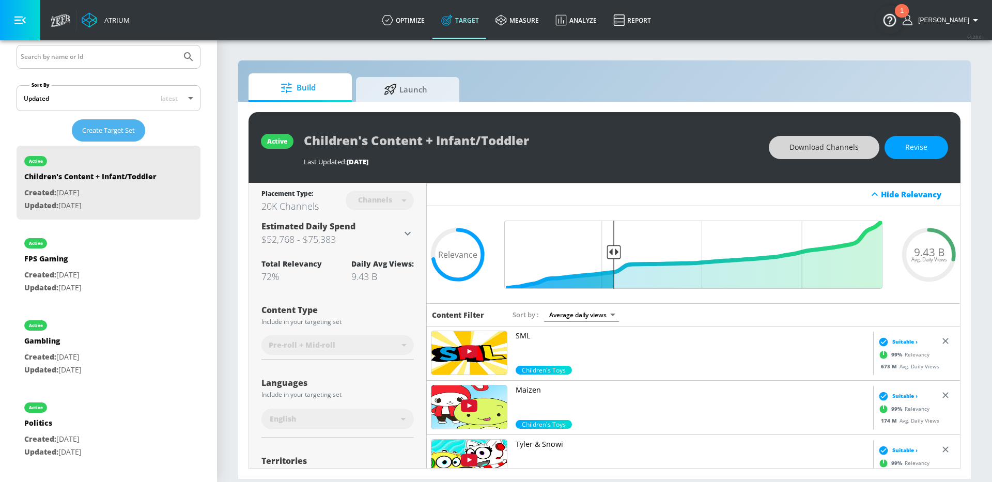
click at [95, 134] on span "Create Target Set" at bounding box center [108, 130] width 53 height 12
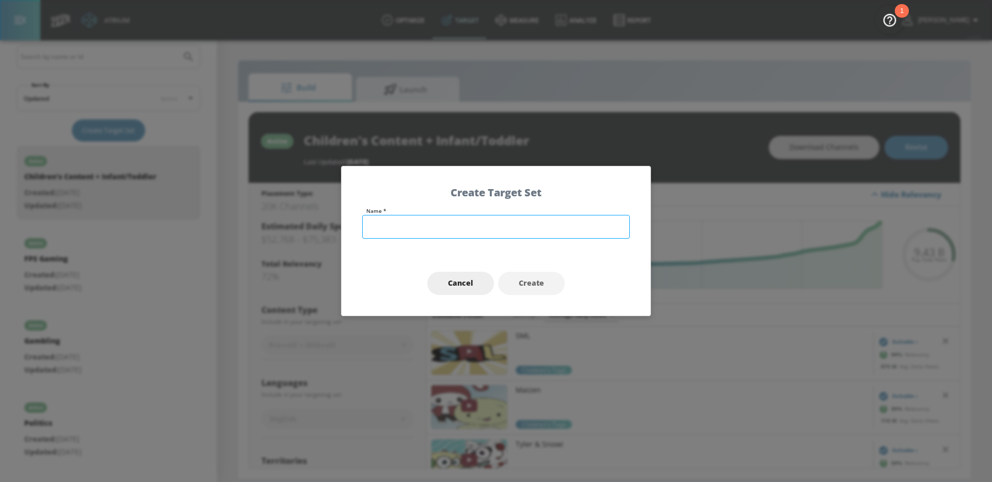
click at [371, 223] on input "text" at bounding box center [496, 227] width 268 height 24
type input "Immature Humor"
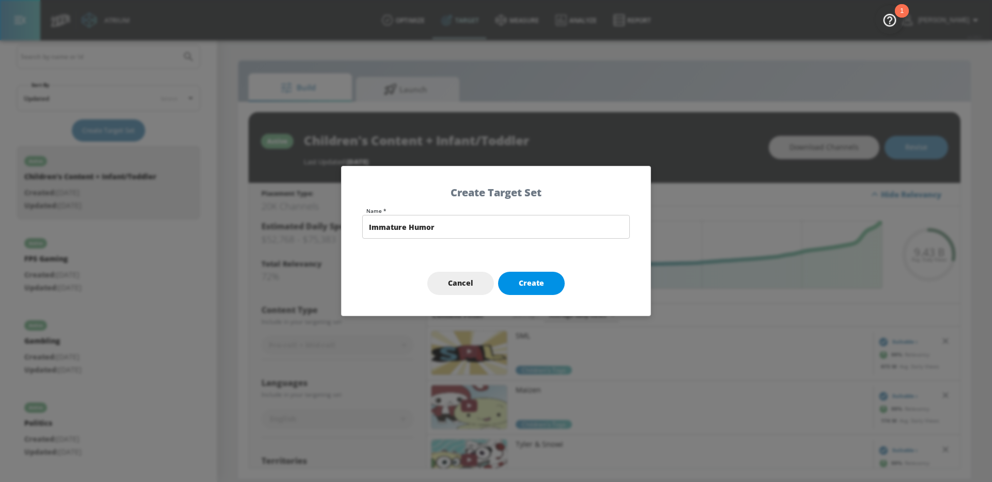
click at [529, 284] on span "Create" at bounding box center [531, 283] width 25 height 13
type input "Immature Humor"
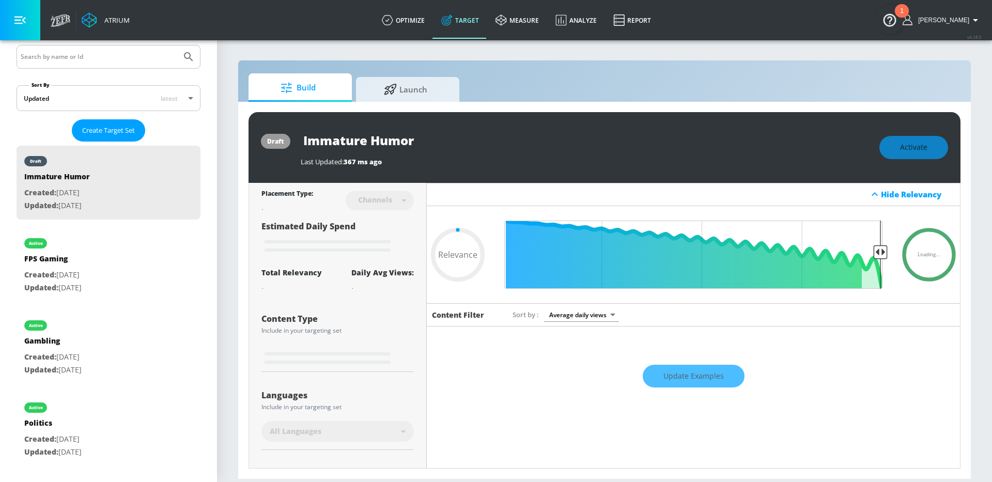
type input "0.6"
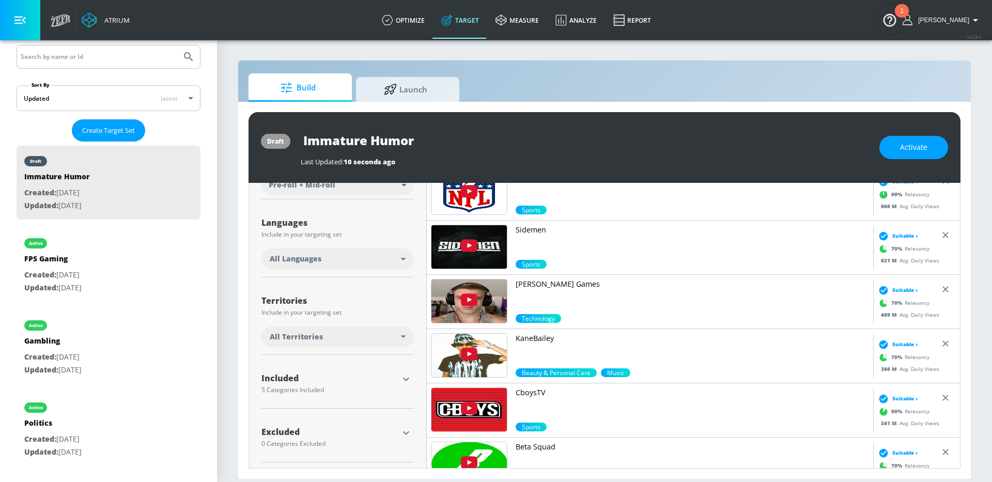
scroll to position [163, 0]
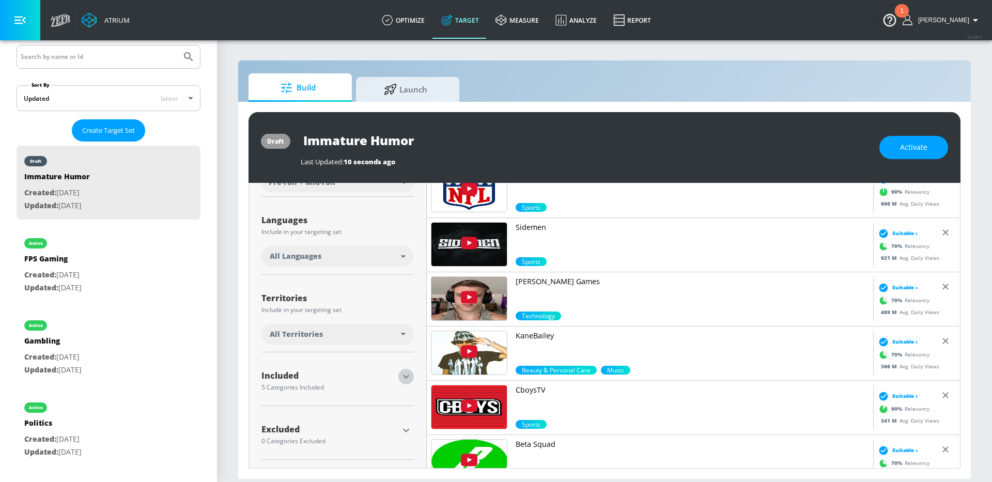
click at [405, 374] on icon "button" at bounding box center [406, 376] width 12 height 12
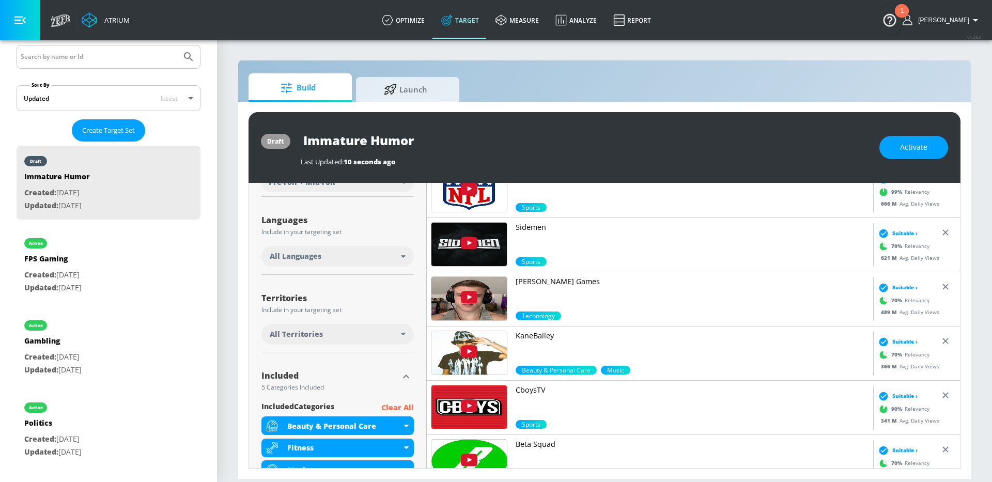
click at [405, 405] on p "Clear All" at bounding box center [397, 407] width 33 height 13
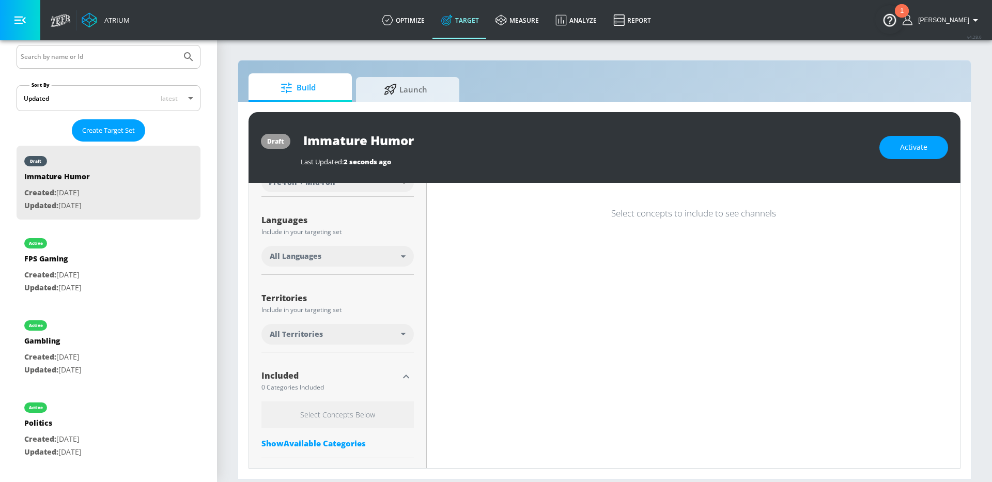
click at [344, 443] on div "Show Available Categories" at bounding box center [337, 443] width 152 height 10
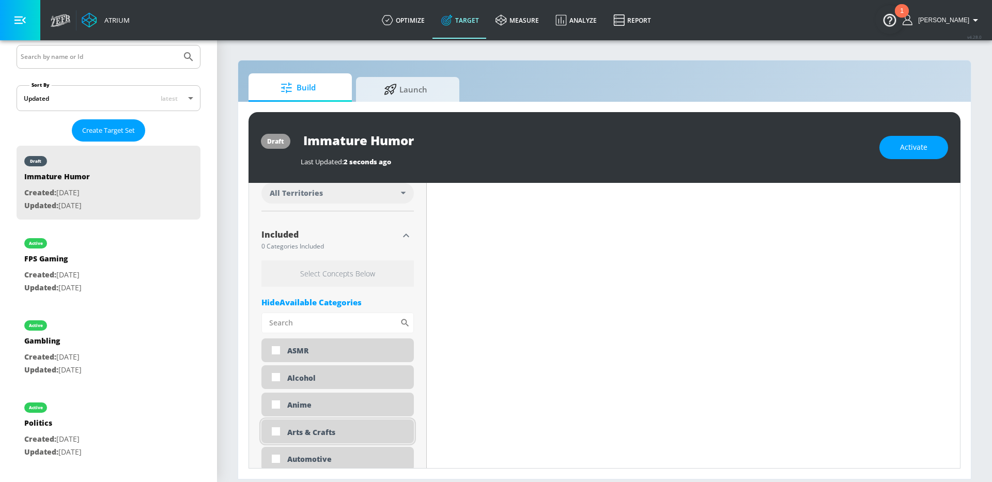
scroll to position [319, 0]
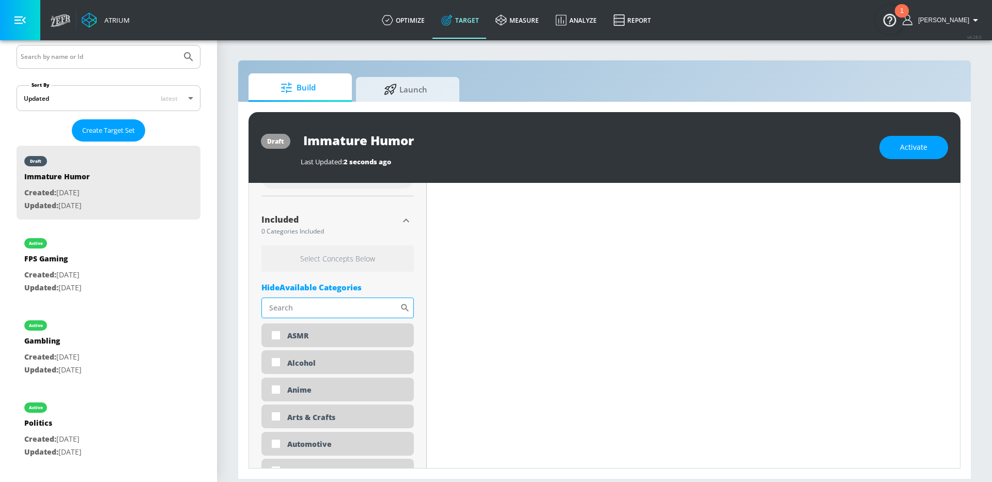
click at [296, 310] on input "Sort By" at bounding box center [330, 307] width 138 height 21
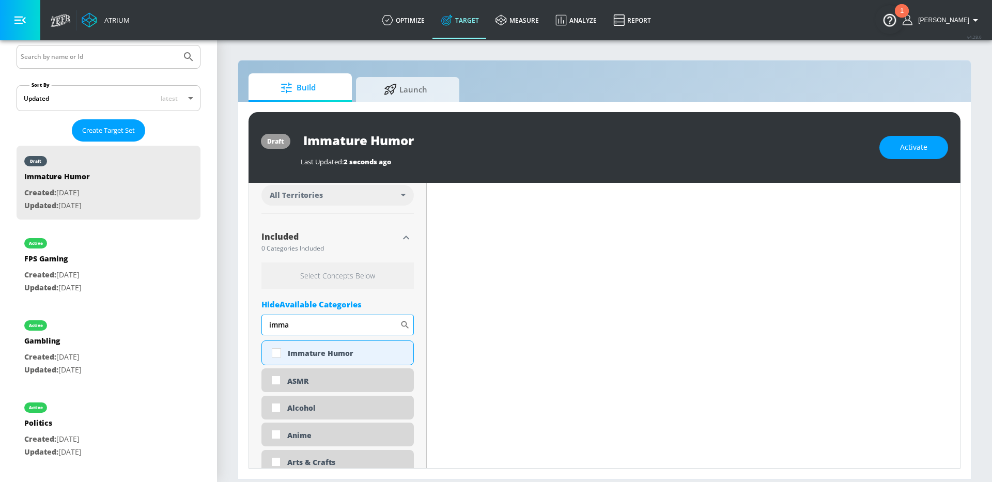
scroll to position [290, 0]
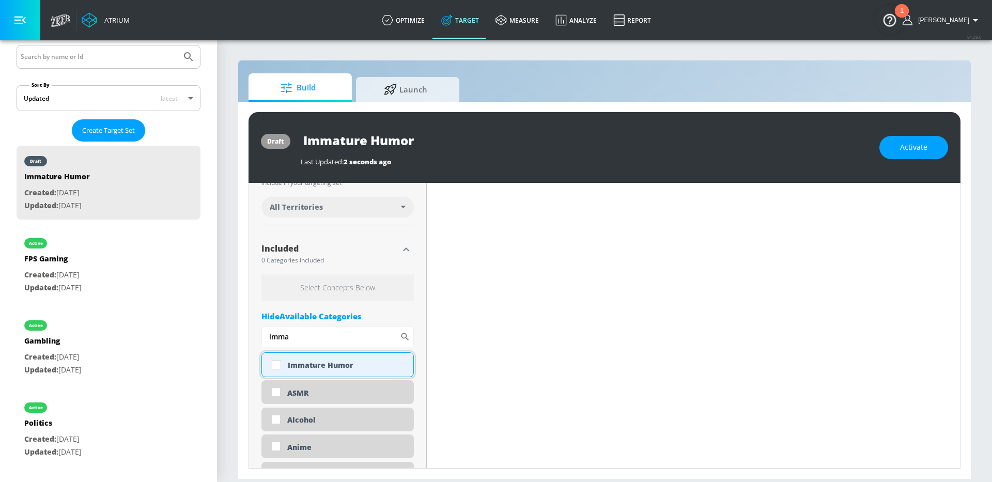
type input "imma"
click at [303, 362] on div "Immature Humor" at bounding box center [347, 365] width 118 height 10
checkbox input "true"
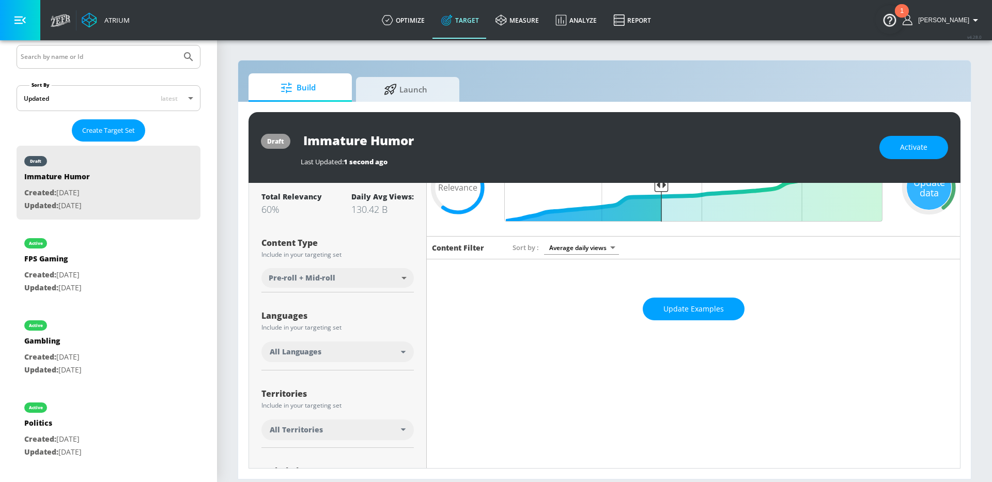
scroll to position [0, 0]
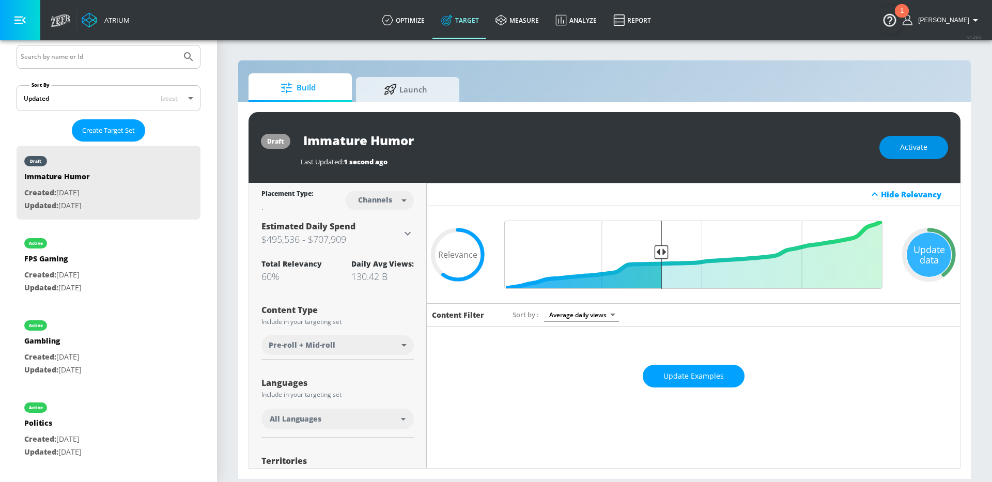
click at [921, 142] on span "Activate" at bounding box center [913, 147] width 27 height 13
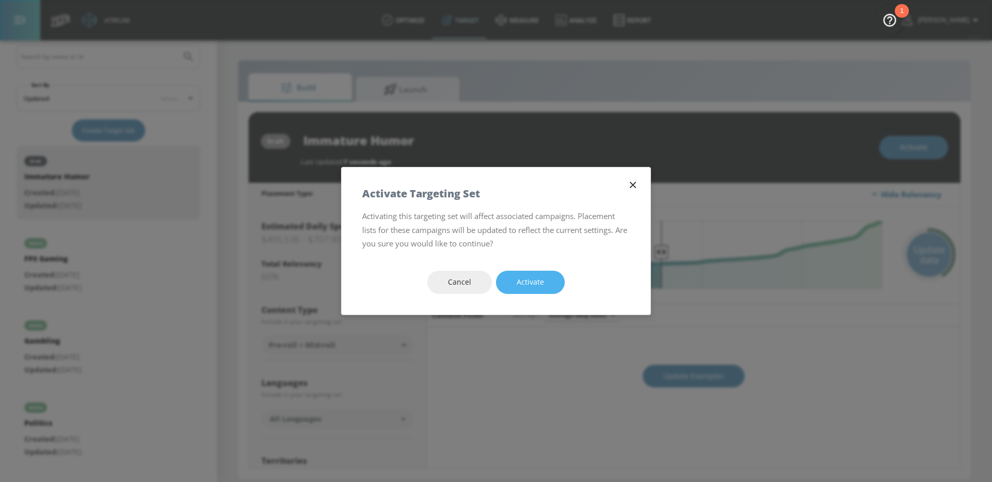
click at [543, 282] on span "Activate" at bounding box center [529, 282] width 27 height 13
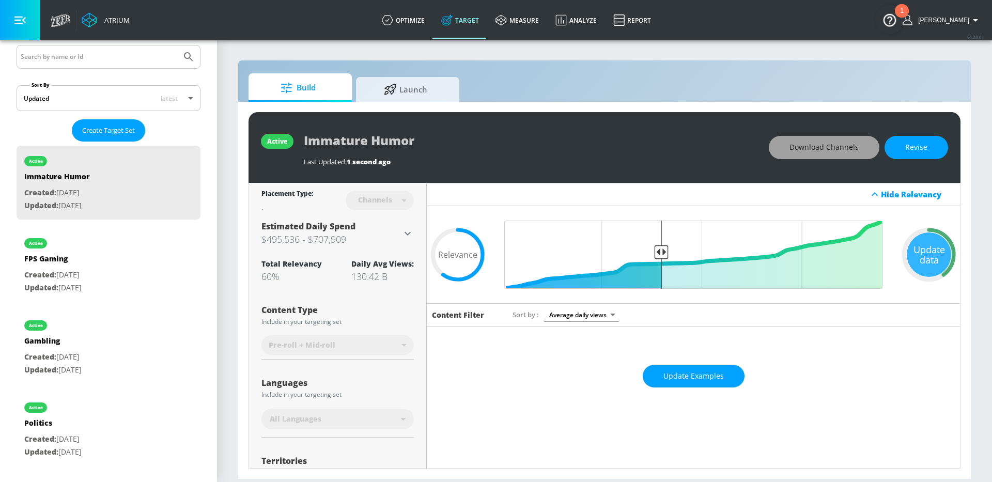
click at [818, 153] on span "Download Channels" at bounding box center [823, 147] width 69 height 13
drag, startPoint x: 905, startPoint y: 147, endPoint x: 724, endPoint y: 194, distance: 187.1
click at [905, 148] on span "Revise" at bounding box center [916, 147] width 22 height 13
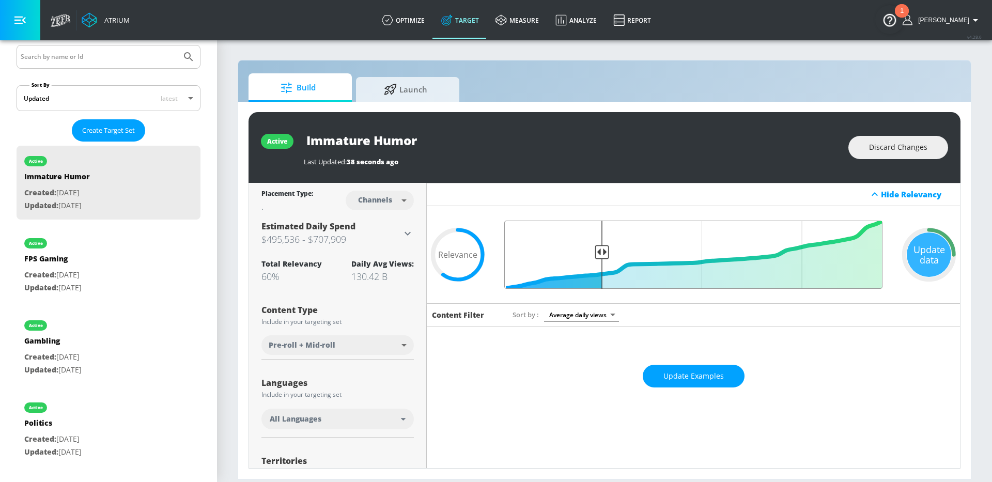
drag, startPoint x: 660, startPoint y: 253, endPoint x: 602, endPoint y: 253, distance: 57.8
type input "0.75"
click at [602, 253] on input "Final Threshold" at bounding box center [693, 255] width 388 height 68
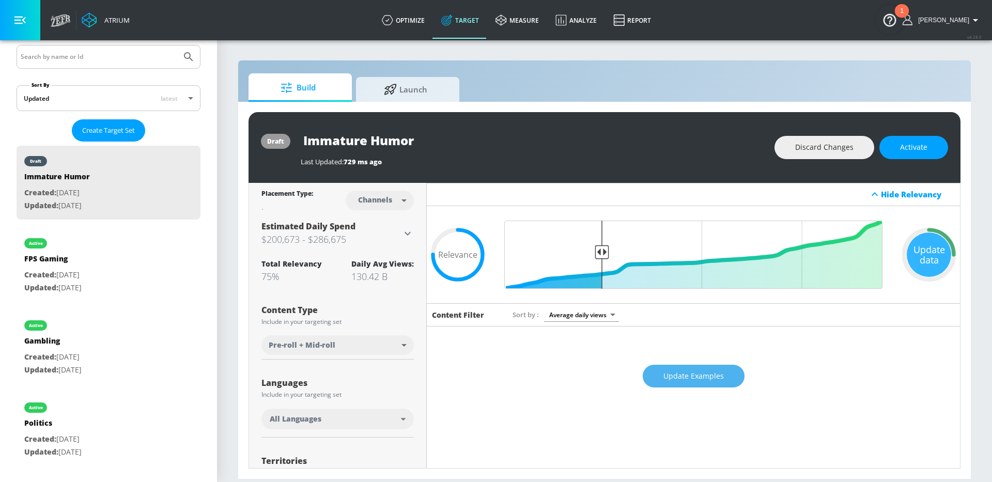
click at [710, 380] on span "Update Examples" at bounding box center [693, 376] width 60 height 13
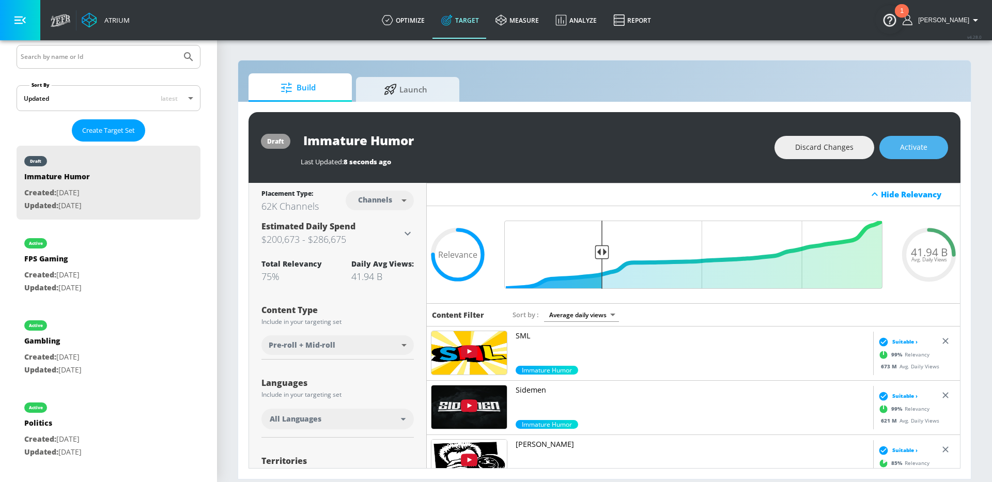
click at [900, 147] on span "Activate" at bounding box center [913, 147] width 27 height 13
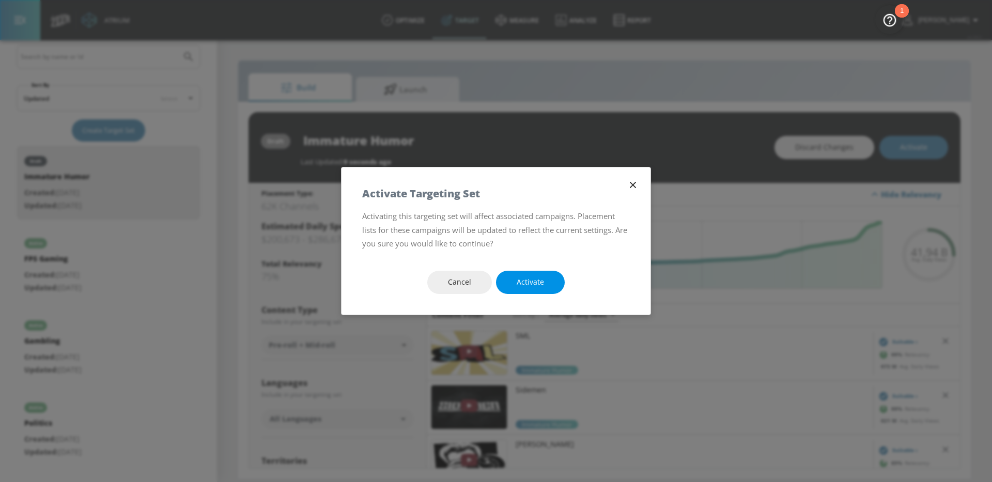
click at [544, 284] on button "Activate" at bounding box center [530, 282] width 69 height 23
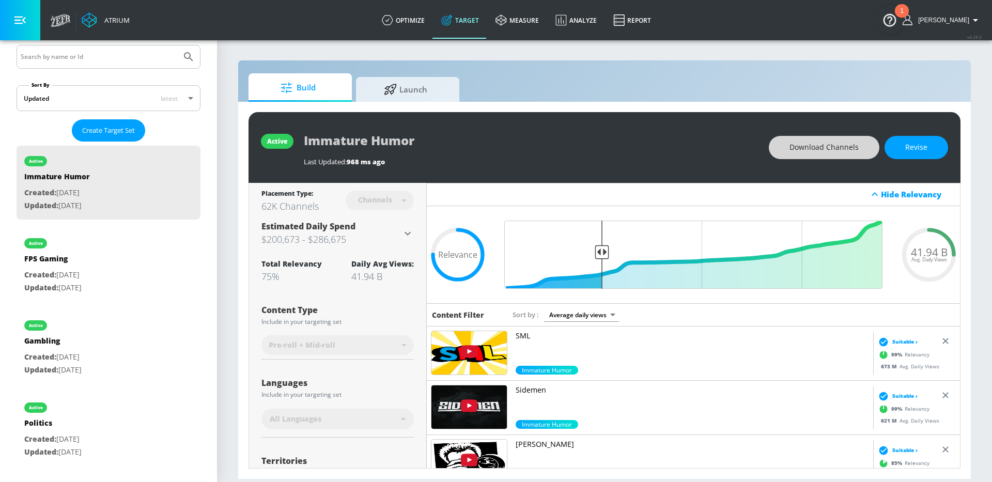
click at [809, 144] on span "Download Channels" at bounding box center [823, 147] width 69 height 13
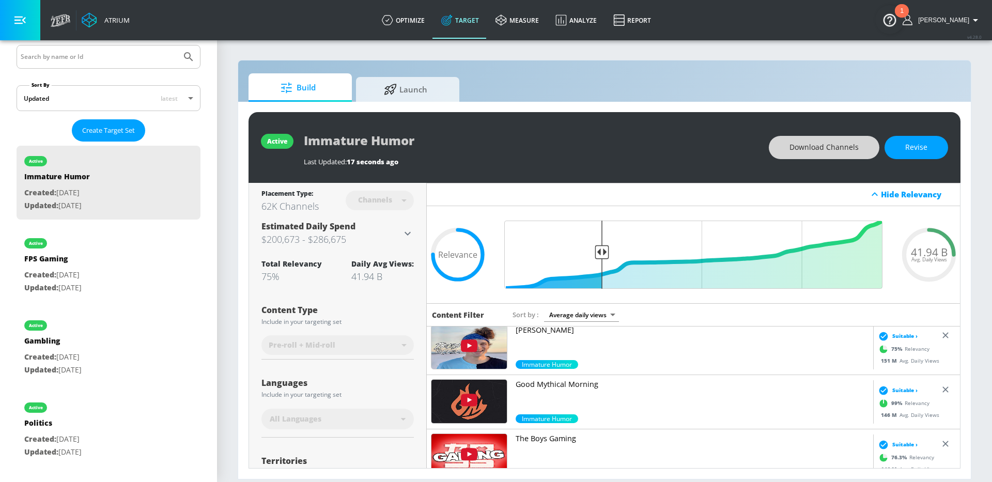
scroll to position [1373, 0]
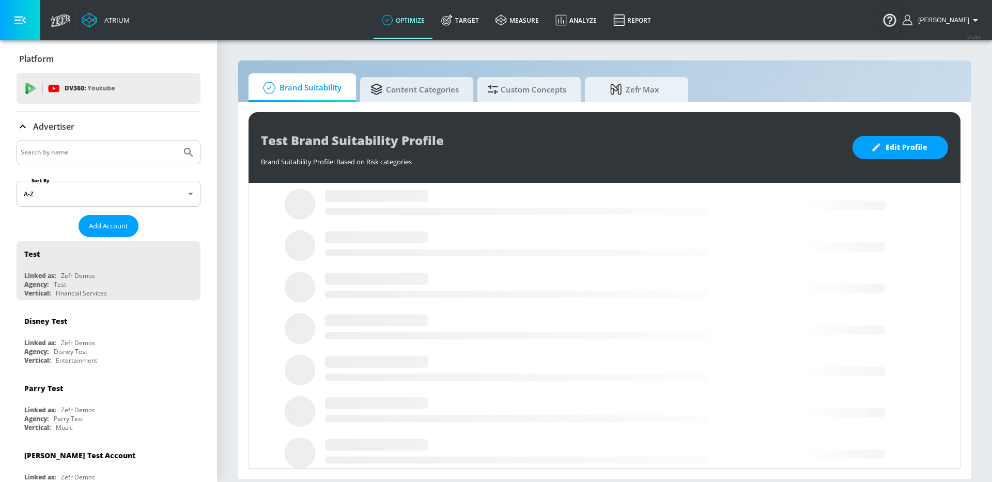
click at [95, 153] on input "Search by name" at bounding box center [99, 152] width 156 height 13
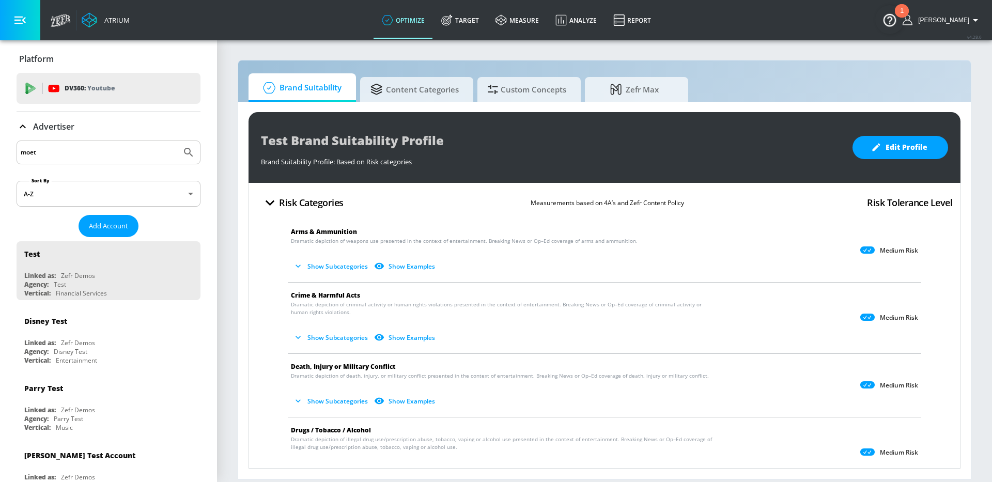
type input "moet"
click at [177, 141] on button "Submit Search" at bounding box center [188, 152] width 23 height 23
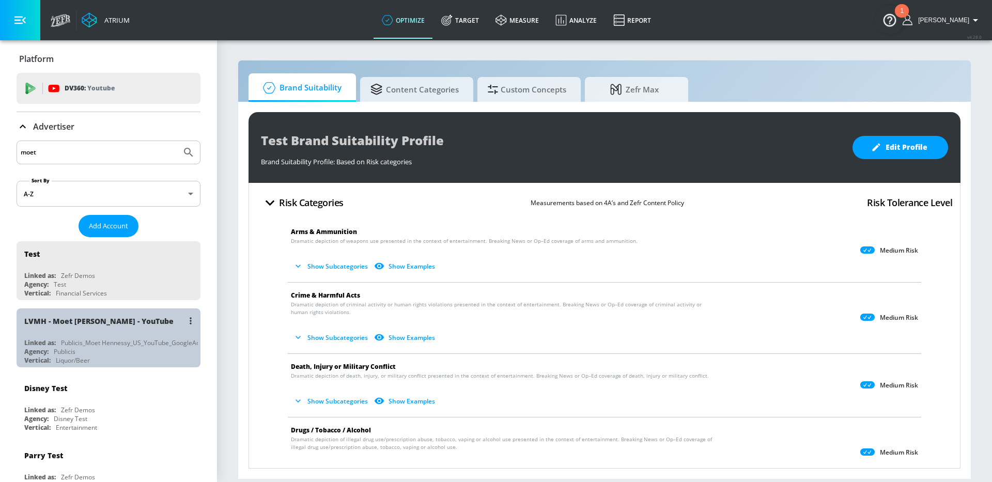
click at [117, 327] on div "LVMH - Moet [PERSON_NAME] - YouTube" at bounding box center [111, 320] width 174 height 25
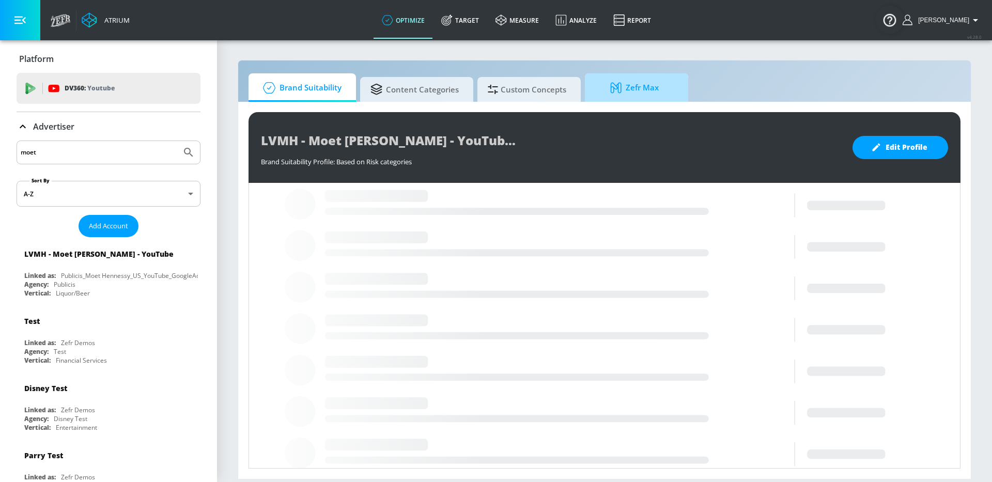
click at [610, 87] on icon at bounding box center [617, 87] width 15 height 11
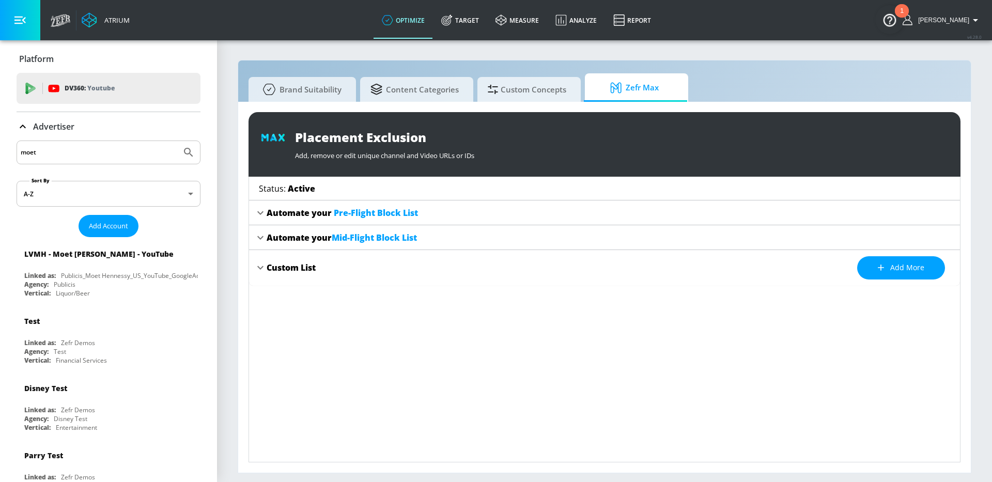
click at [296, 265] on div "Custom List" at bounding box center [290, 267] width 49 height 11
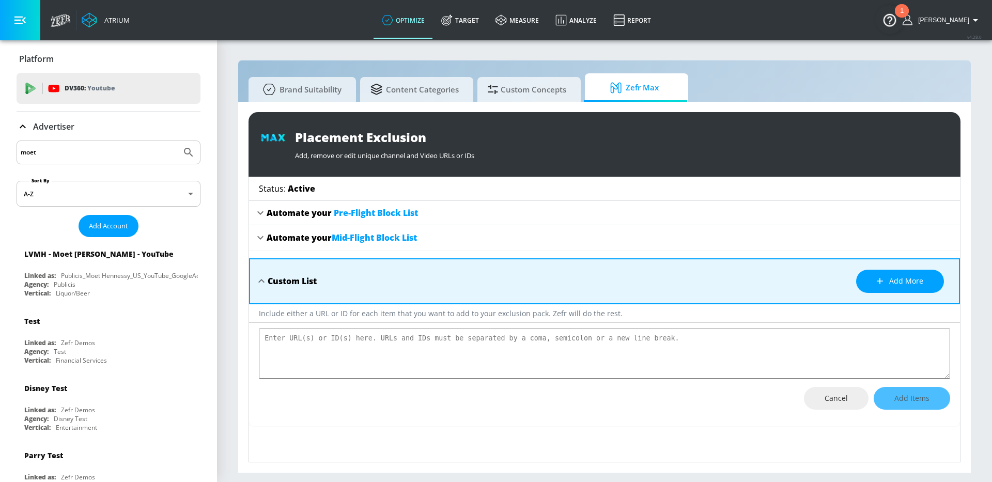
click at [303, 335] on textarea "placement-exclusions-content" at bounding box center [604, 353] width 691 height 50
type textarea "UCjiXtODGCCulmhwypZAWSag UCr1kbyiJzl-x5YYDxhYJuPw UCH6cyulSWGUA5ofbV0zd-3Q UCeB…"
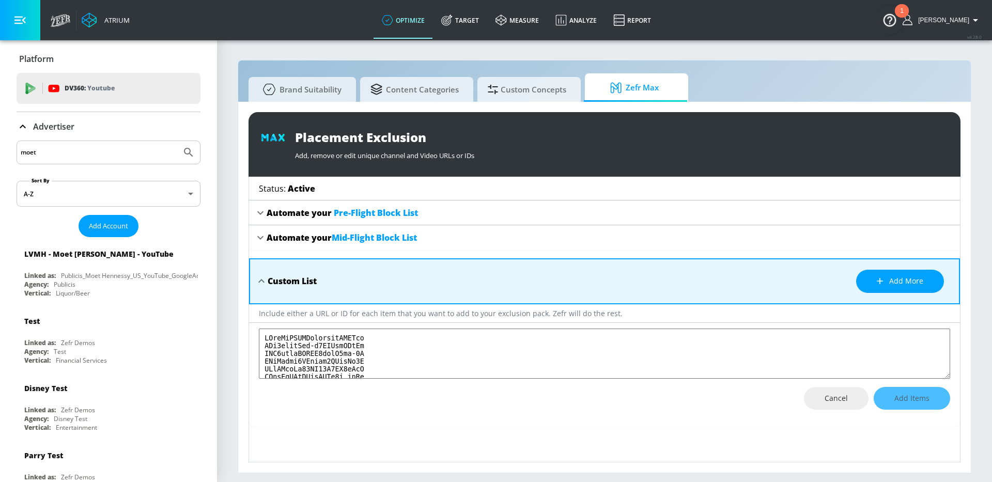
type textarea "x"
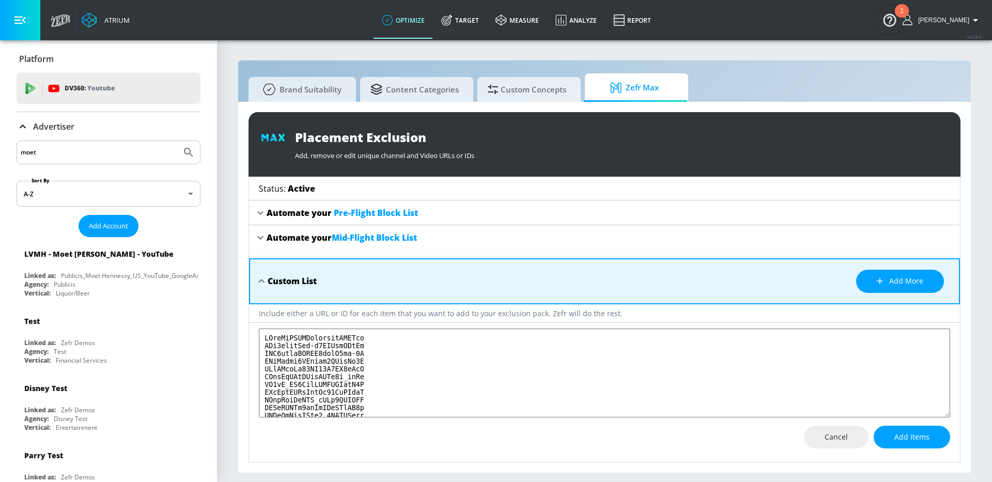
scroll to position [51249, 0]
type textarea "UCjiXtODGCCulmhwypZAWSag UCr1kbyiJzl-x5YYDxhYJuPw UCH6cyulSWGUA5ofbV0zd-3Q UCeB…"
type textarea "x"
paste textarea "UCKaCalz5N5ienIbfPzEbYuA UCZ7HzTBmljSCMBNRoNgHuJA UCC1oaRFc9jkPevIOHf2qbpw UCfw…"
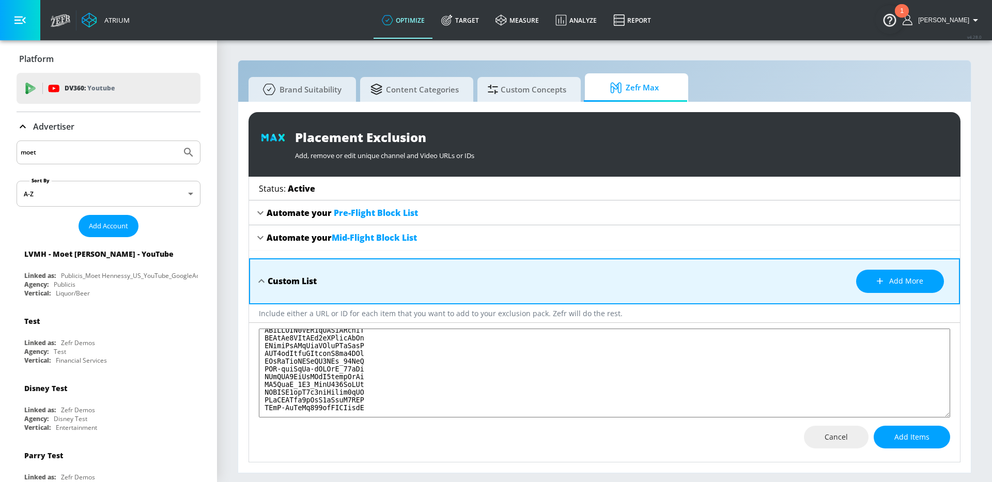
type textarea "UCjiXtODGCCulmhwypZAWSag UCr1kbyiJzl-x5YYDxhYJuPw UCH6cyulSWGUA5ofbV0zd-3Q UCeB…"
type textarea "x"
type textarea "UCjiXtODGCCulmhwypZAWSag UCr1kbyiJzl-x5YYDxhYJuPw UCH6cyulSWGUA5ofbV0zd-3Q UCeB…"
type textarea "x"
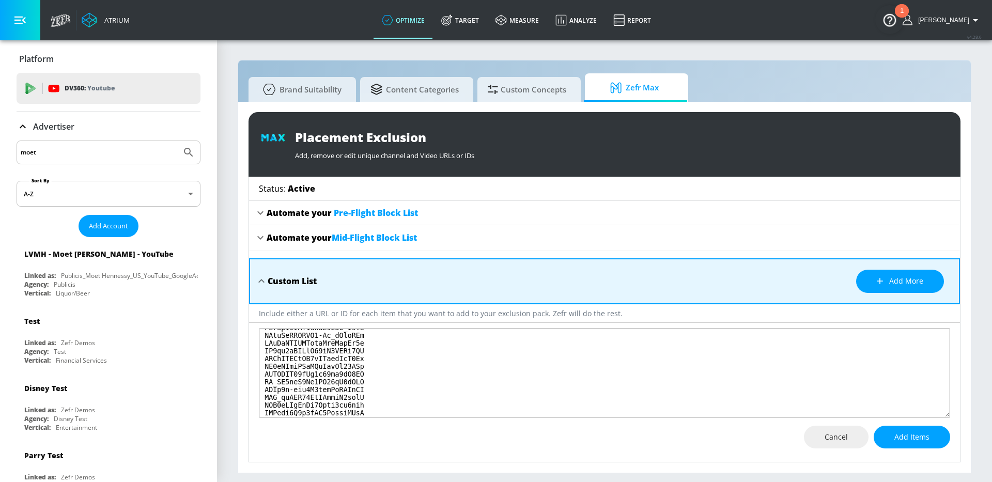
scroll to position [111489, 0]
paste textarea "UCnSWkrRWNQWNhDusoWr_HXQ UCJHBJ7F-nAIlMGolm0Hu4vg UCzzF1kdBgwv5RB6rbB6kVSA UCja…"
type textarea "UCjiXtODGCCulmhwypZAWSag UCr1kbyiJzl-x5YYDxhYJuPw UCH6cyulSWGUA5ofbV0zd-3Q UCeB…"
type textarea "x"
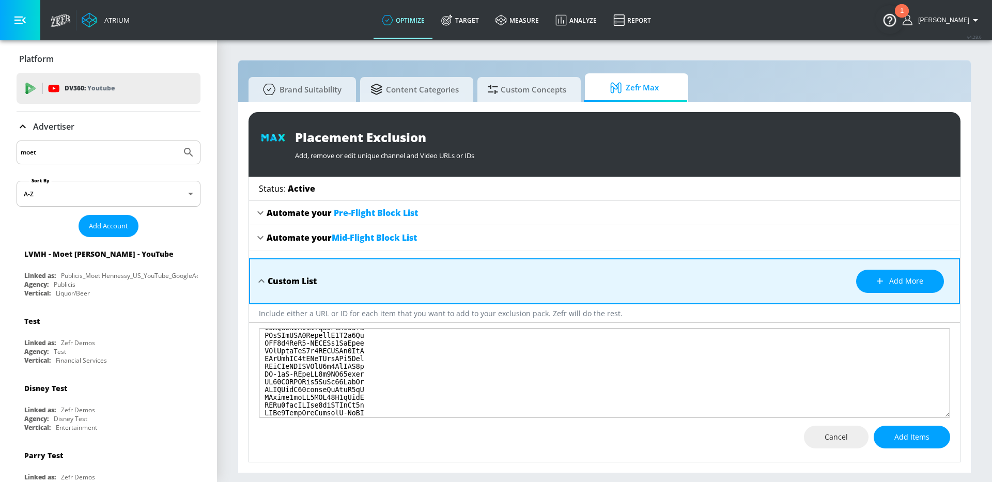
type textarea "UCjiXtODGCCulmhwypZAWSag UCr1kbyiJzl-x5YYDxhYJuPw UCH6cyulSWGUA5ofbV0zd-3Q UCeB…"
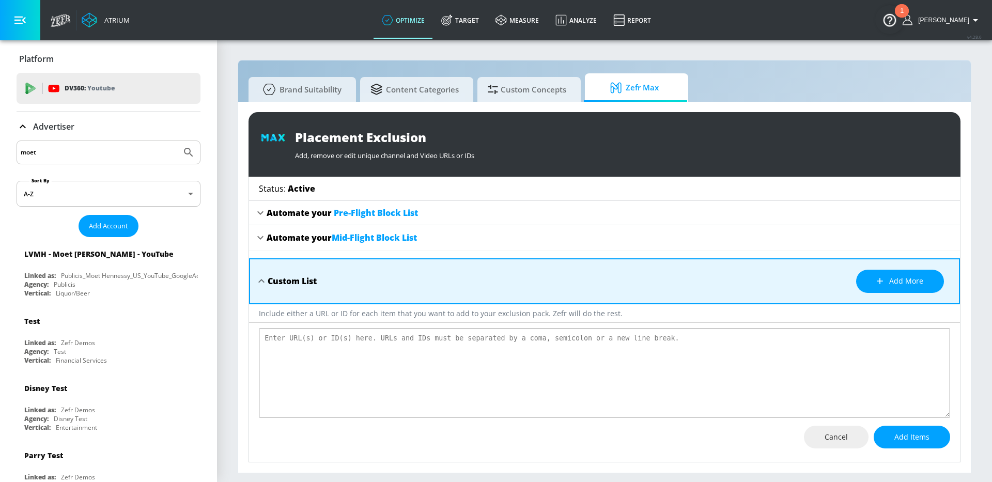
type textarea "x"
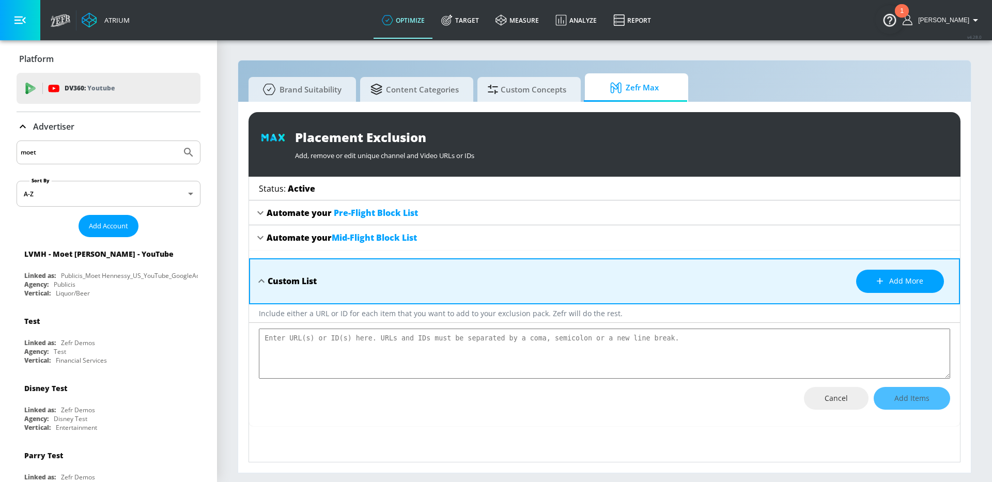
scroll to position [0, 0]
paste textarea "UCX6OQ3DkcsbYNE6H8uQQuVA UCnSWkrRWNQWNhDusoWr_HXQ UCDogdKl7t7NHzQ95aEwkdMw UCKa…"
type textarea "UCX6OQ3DkcsbYNE6H8uQQuVA UCnSWkrRWNQWNhDusoWr_HXQ UCDogdKl7t7NHzQ95aEwkdMw UCKa…"
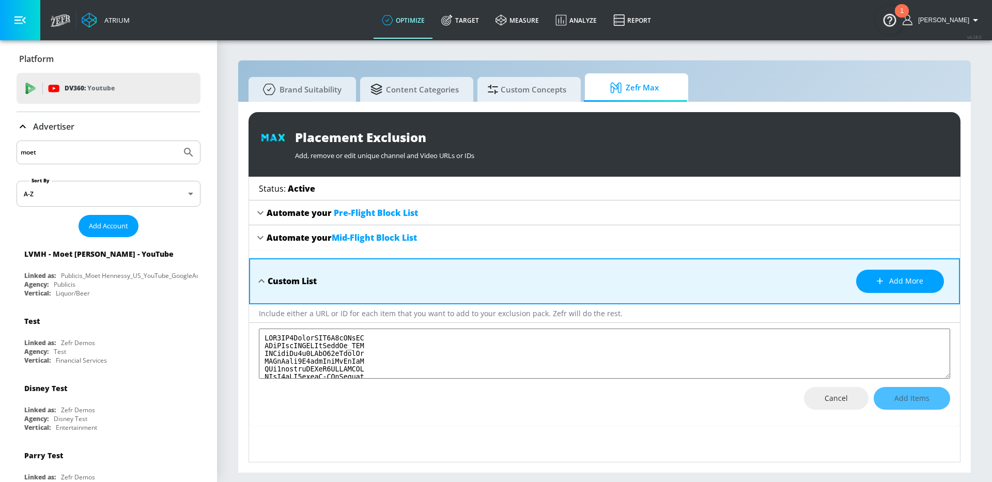
type textarea "x"
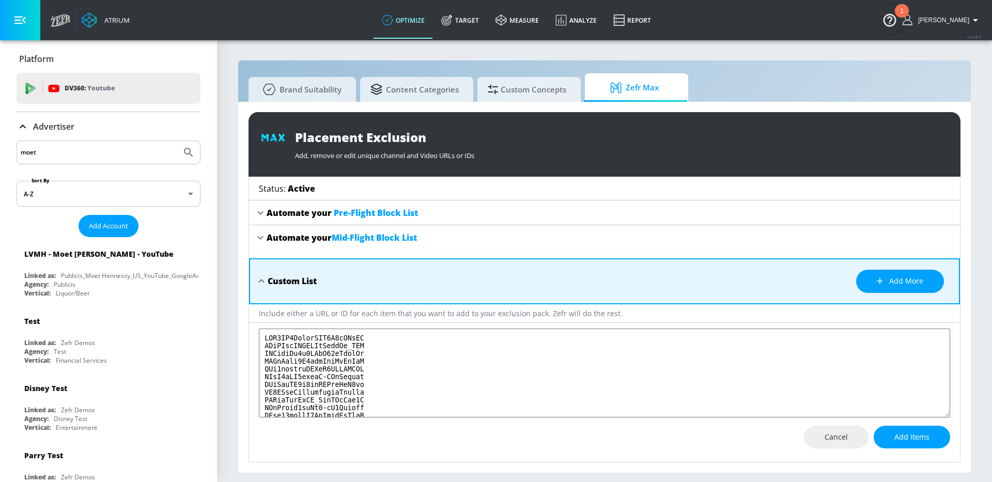
scroll to position [429624, 0]
click at [532, 333] on textarea "placement-exclusions-content" at bounding box center [604, 372] width 691 height 89
click at [933, 440] on button "Add Items" at bounding box center [911, 437] width 76 height 23
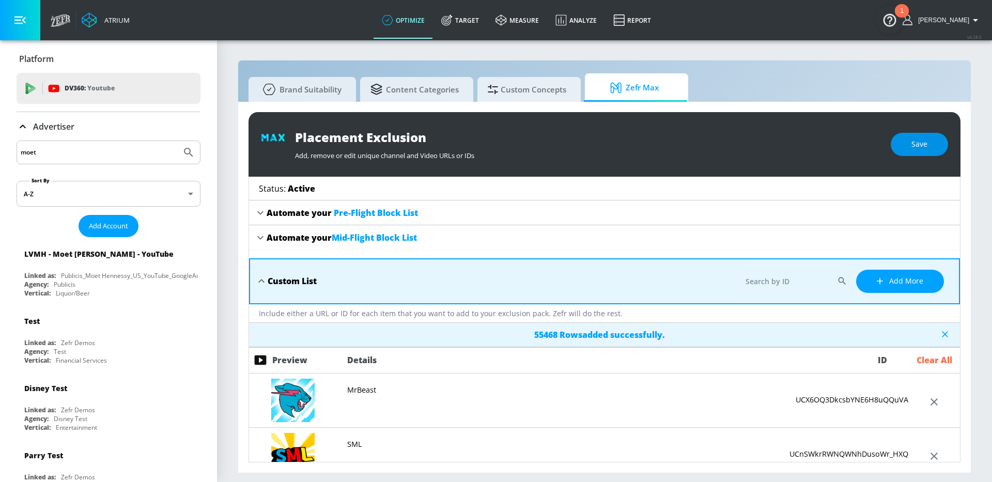
click at [921, 146] on span "Save" at bounding box center [919, 144] width 16 height 13
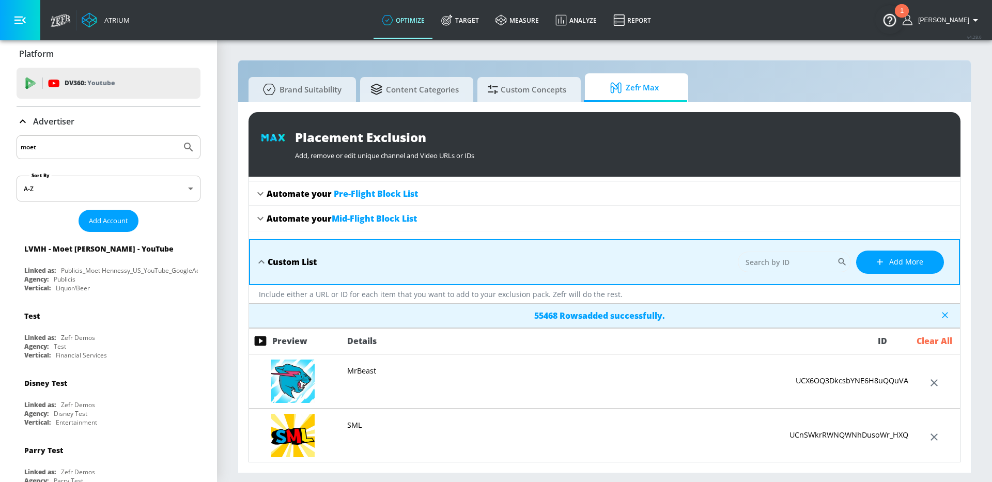
scroll to position [0, 0]
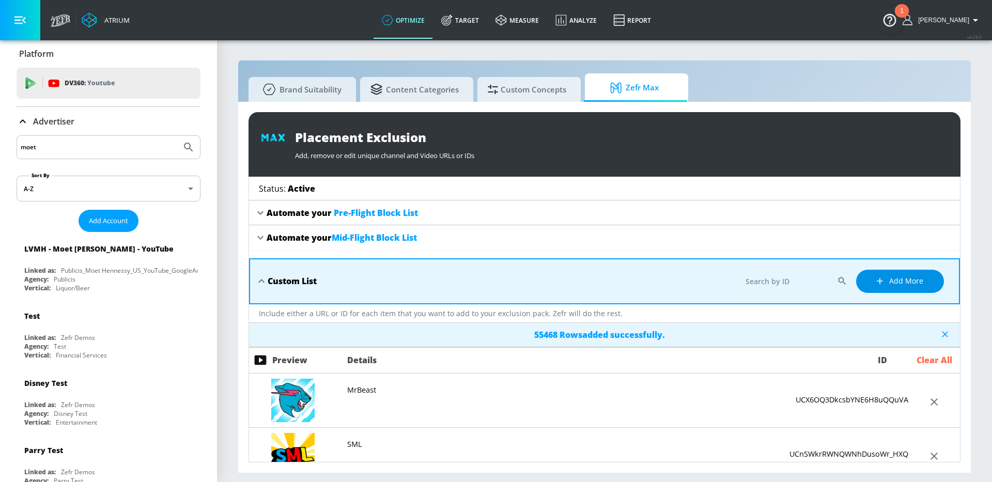
click at [906, 279] on span "Add more" at bounding box center [899, 281] width 46 height 13
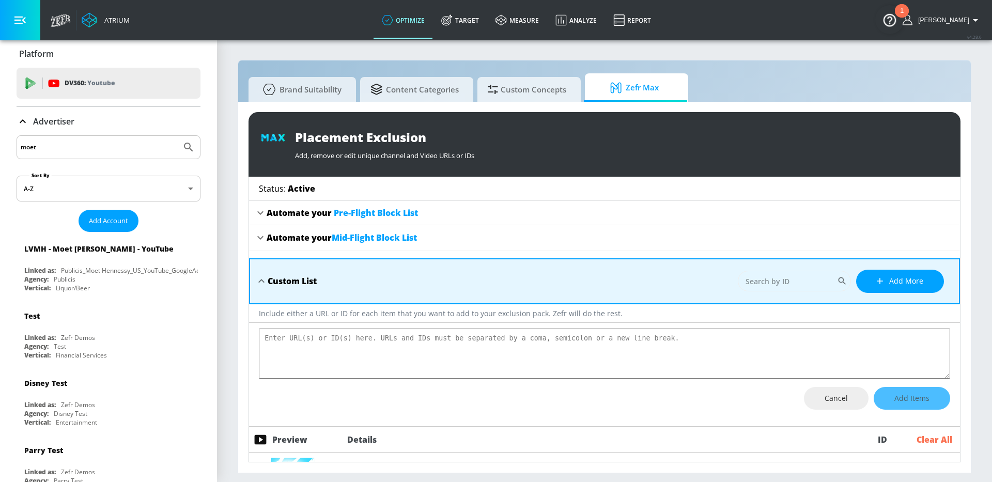
paste textarea "UCgUueMmSpcl-aCTt5CuCKQw UCtwOgy4vDxfGmsHR0YMVufg UCqr4sONkmFEOPc3rfoVLEvg UCTe…"
type textarea "UCgUueMmSpcl-aCTt5CuCKQw UCtwOgy4vDxfGmsHR0YMVufg UCqr4sONkmFEOPc3rfoVLEvg UCTe…"
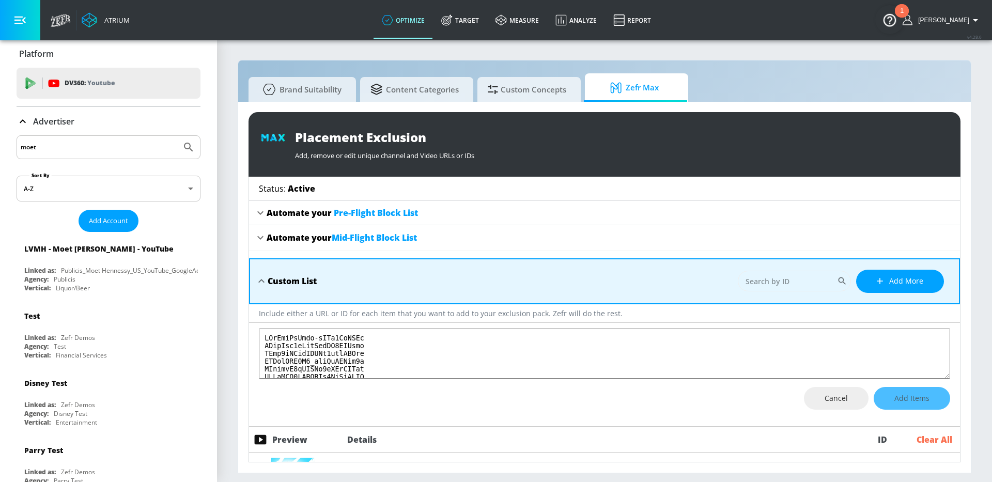
type textarea "x"
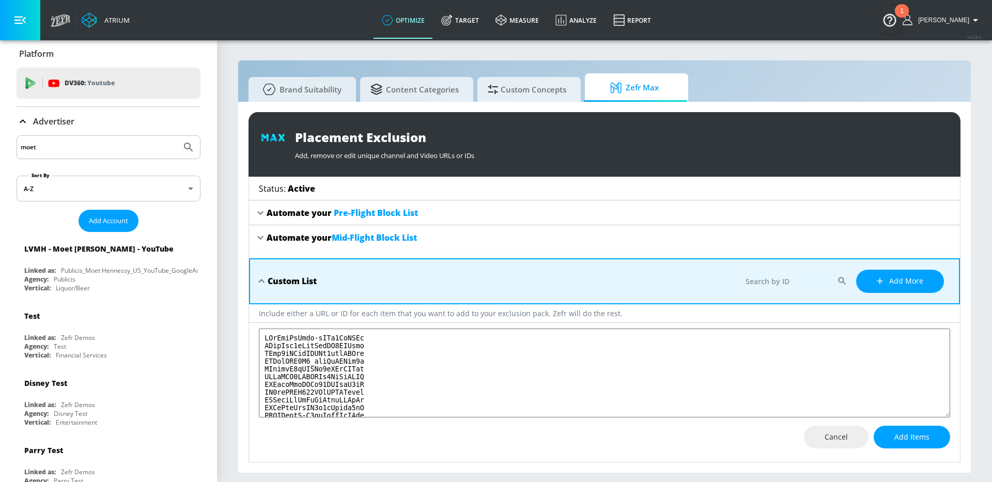
scroll to position [35267, 0]
type textarea "UCgUueMmSpcl-aCTt5CuCKQw UCtwOgy4vDxfGmsHR0YMVufg UCqr4sONkmFEOPc3rfoVLEvg UCTe…"
click at [913, 441] on span "Add Items" at bounding box center [911, 437] width 35 height 13
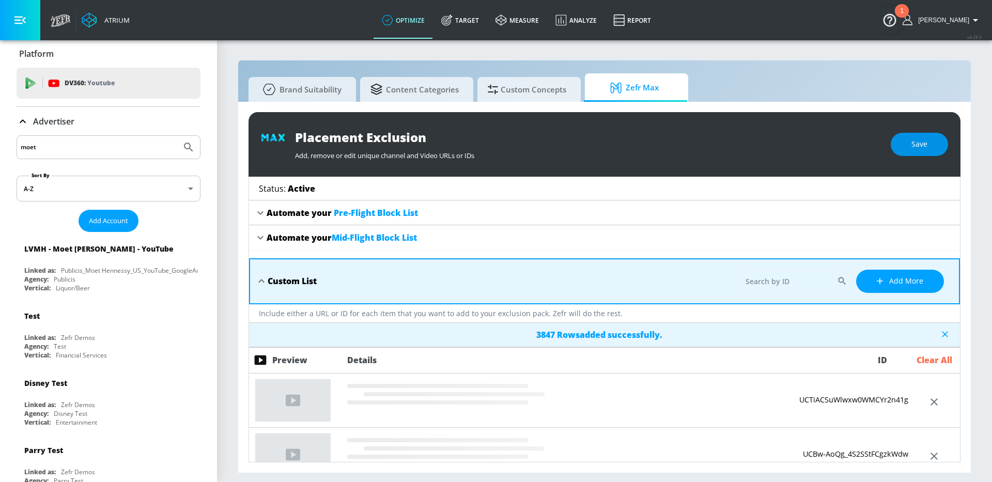
click at [918, 134] on button "Save" at bounding box center [918, 144] width 57 height 23
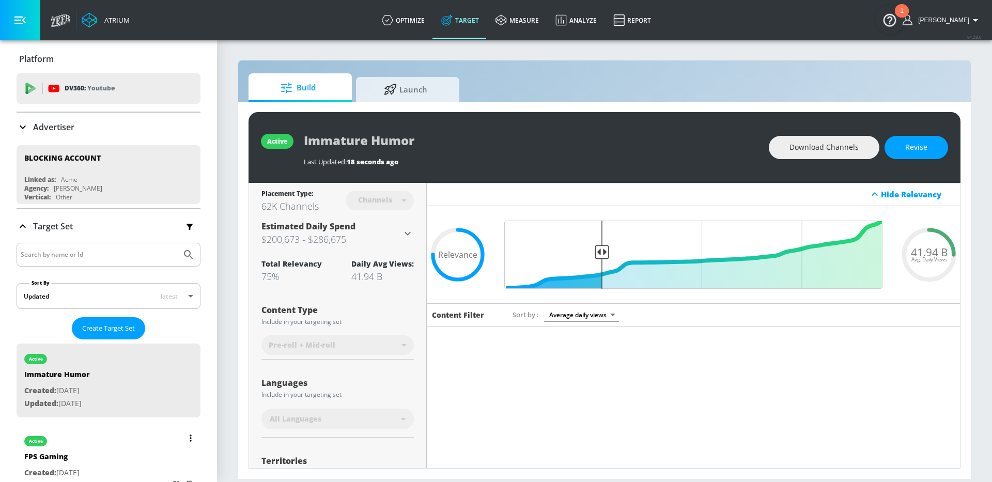
scroll to position [1373, 0]
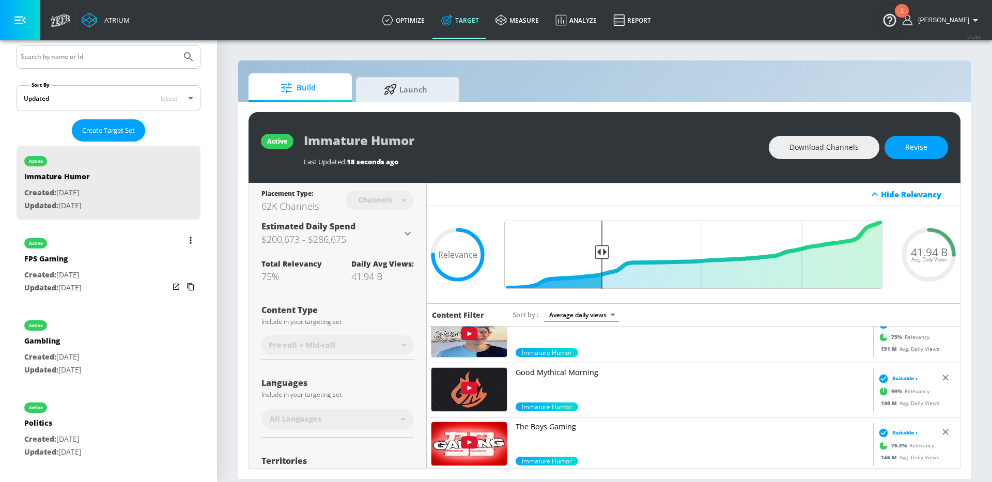
click at [136, 330] on div "active Gambling Created: [DATE] Updated: [DATE]" at bounding box center [109, 347] width 184 height 74
type input "Gambling"
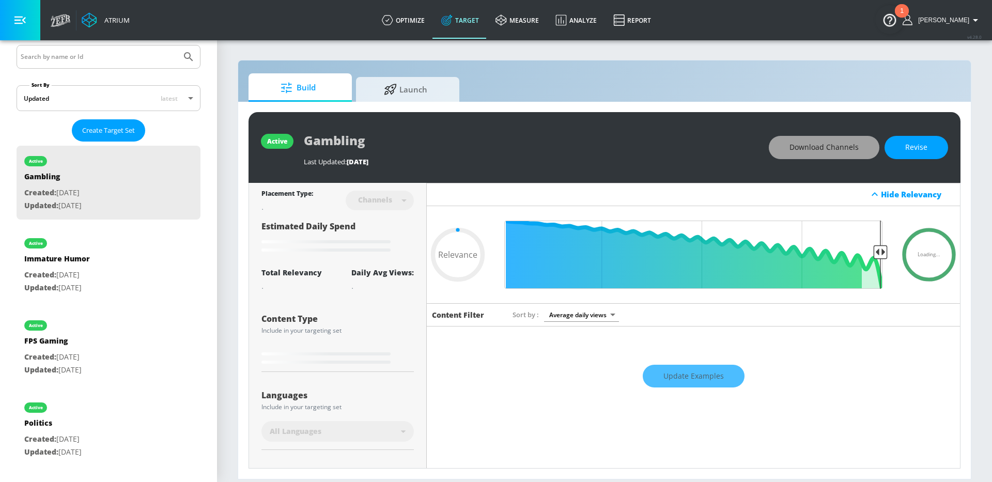
click at [843, 152] on span "Download Channels" at bounding box center [823, 147] width 69 height 13
type input "0.7"
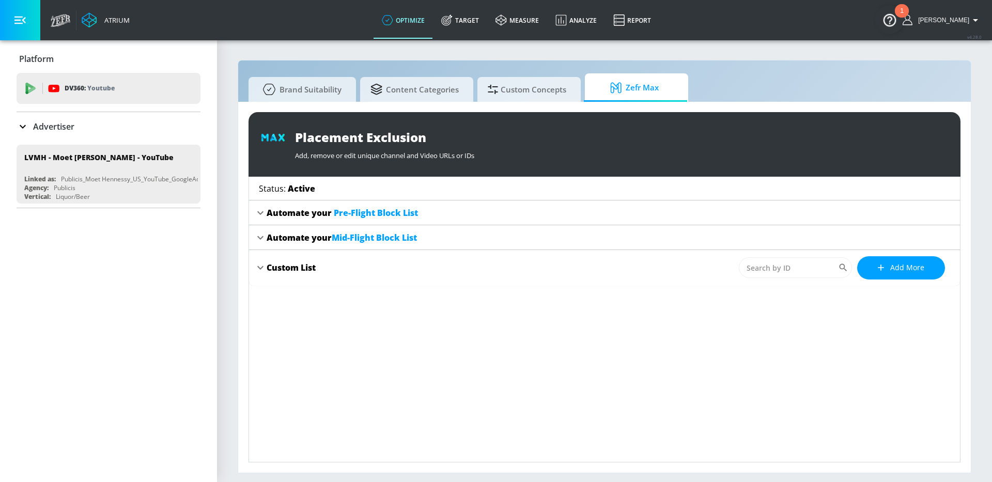
click at [288, 272] on div "Custom List" at bounding box center [290, 267] width 49 height 11
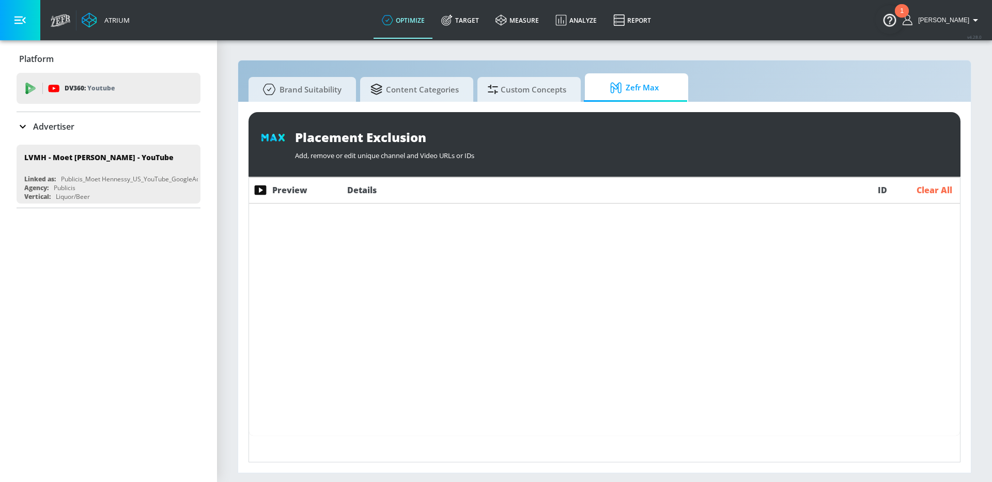
scroll to position [3022705, 0]
